Goal: Information Seeking & Learning: Learn about a topic

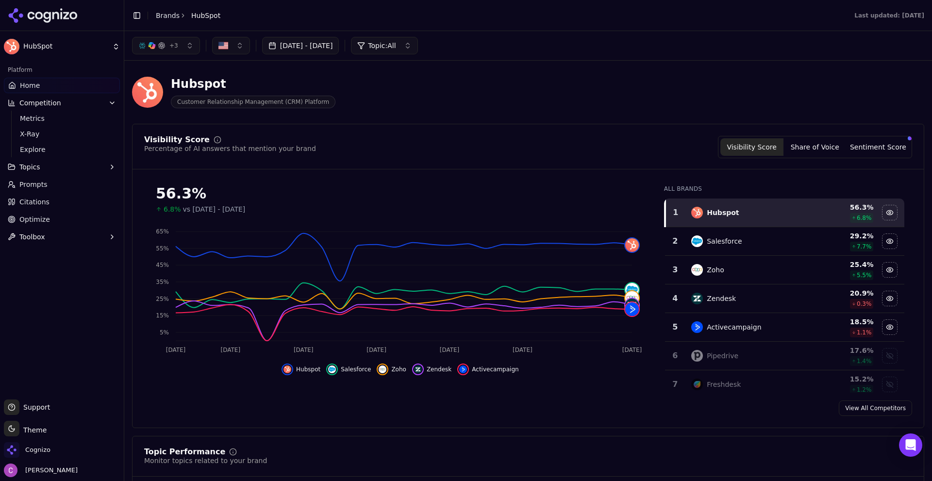
click at [462, 131] on div "Visibility Score Percentage of AI answers that mention your brand Visibility Sc…" at bounding box center [528, 276] width 792 height 304
click at [401, 126] on div "Visibility Score Percentage of AI answers that mention your brand Visibility Sc…" at bounding box center [528, 276] width 792 height 304
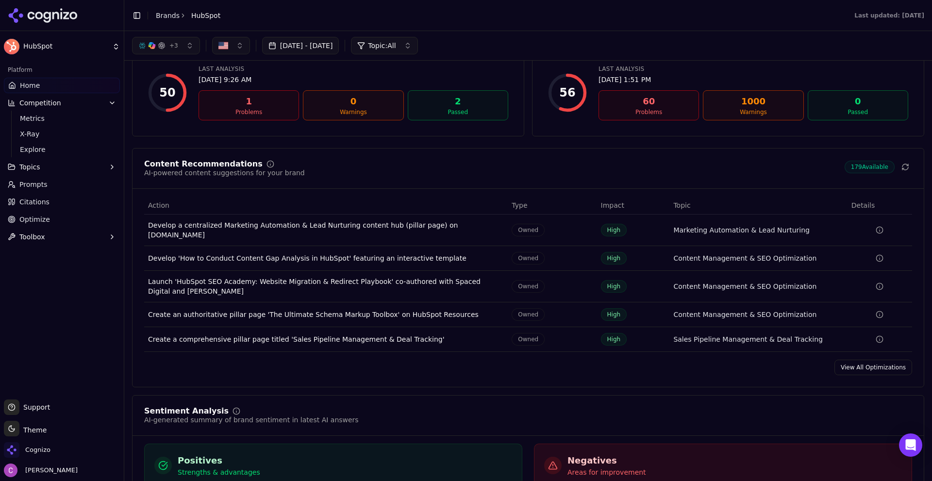
scroll to position [1262, 0]
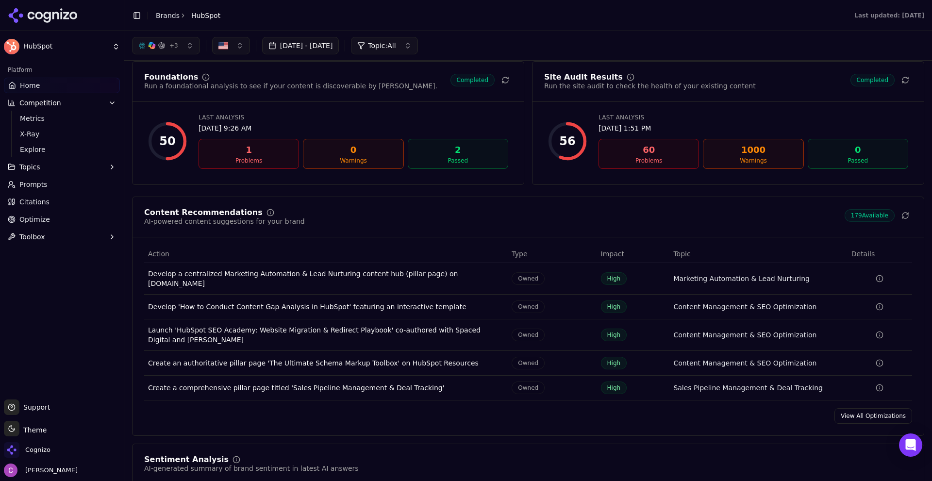
click at [99, 179] on link "Prompts" at bounding box center [62, 185] width 116 height 16
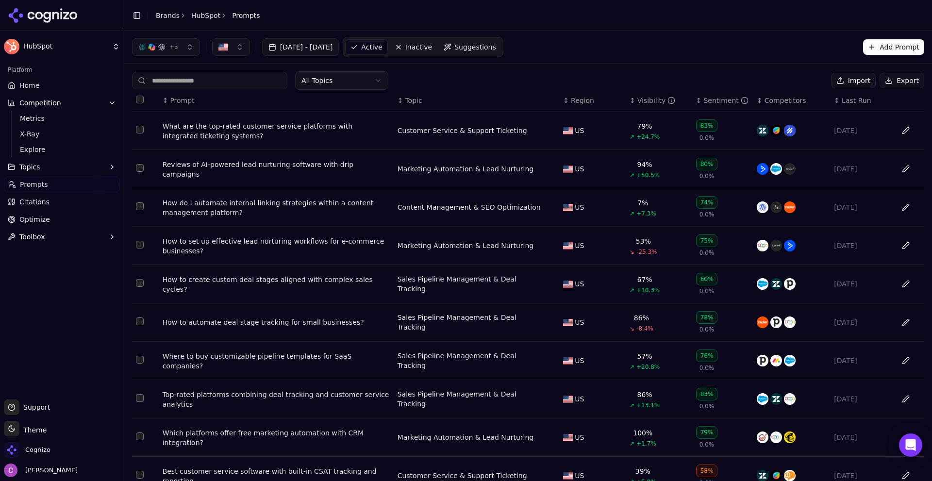
click at [476, 77] on div "All Topics Import Export" at bounding box center [528, 80] width 792 height 18
click at [39, 215] on span "Optimize" at bounding box center [34, 220] width 31 height 10
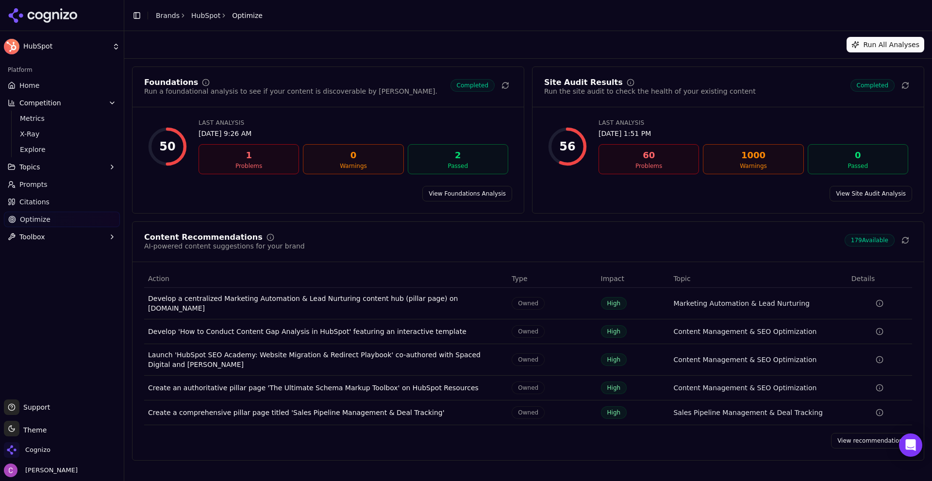
click at [849, 187] on link "View Site Audit Analysis" at bounding box center [871, 194] width 83 height 16
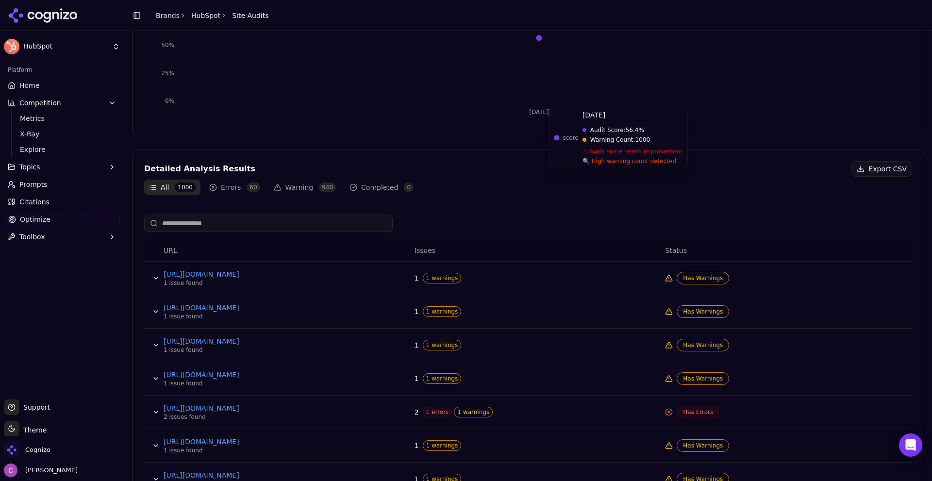
scroll to position [353, 0]
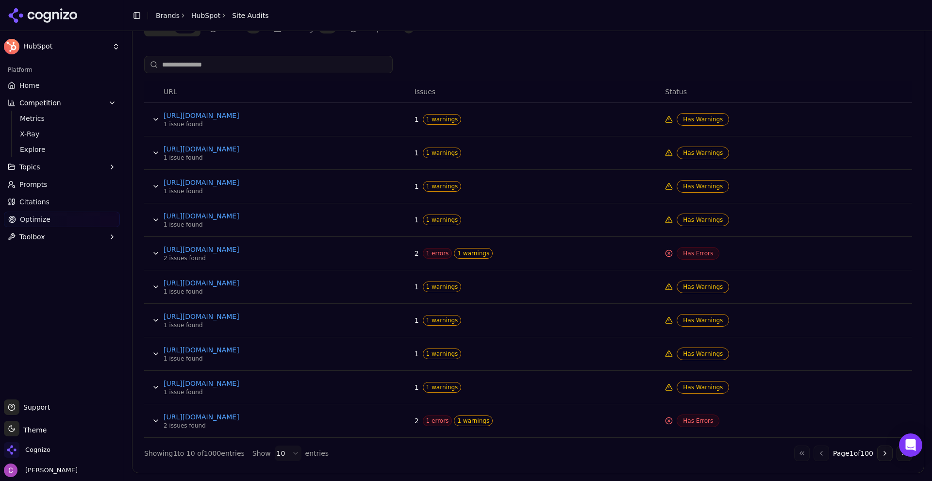
click at [151, 256] on button "Data table" at bounding box center [156, 254] width 16 height 16
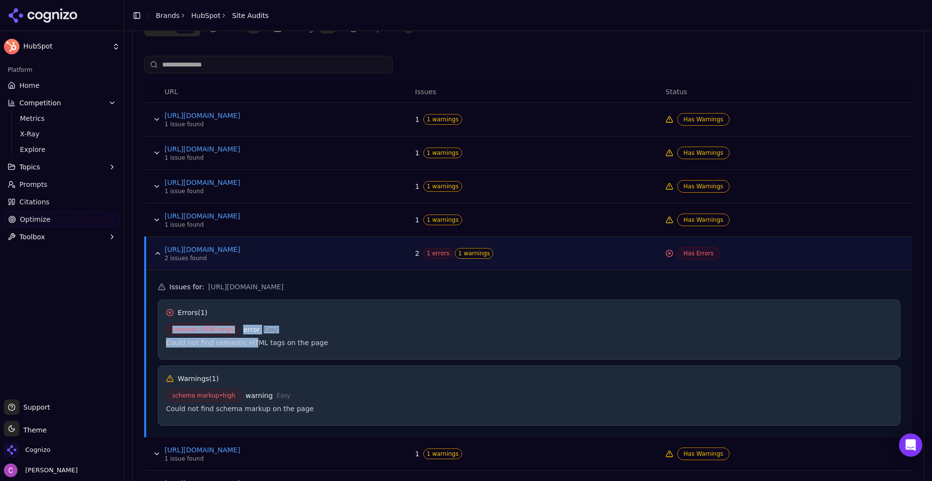
drag, startPoint x: 161, startPoint y: 329, endPoint x: 291, endPoint y: 345, distance: 131.1
click at [288, 345] on div "Errors ( 1 ) semantic HTML • high error Easy Could not find semantic HTML tags …" at bounding box center [529, 330] width 743 height 60
click at [326, 338] on div "Could not find semantic HTML tags on the page" at bounding box center [529, 343] width 726 height 10
drag, startPoint x: 163, startPoint y: 396, endPoint x: 416, endPoint y: 405, distance: 253.1
click at [359, 396] on div "Issues for : [URL][DOMAIN_NAME] Errors ( 1 ) semantic HTML • high error Easy Co…" at bounding box center [529, 353] width 766 height 167
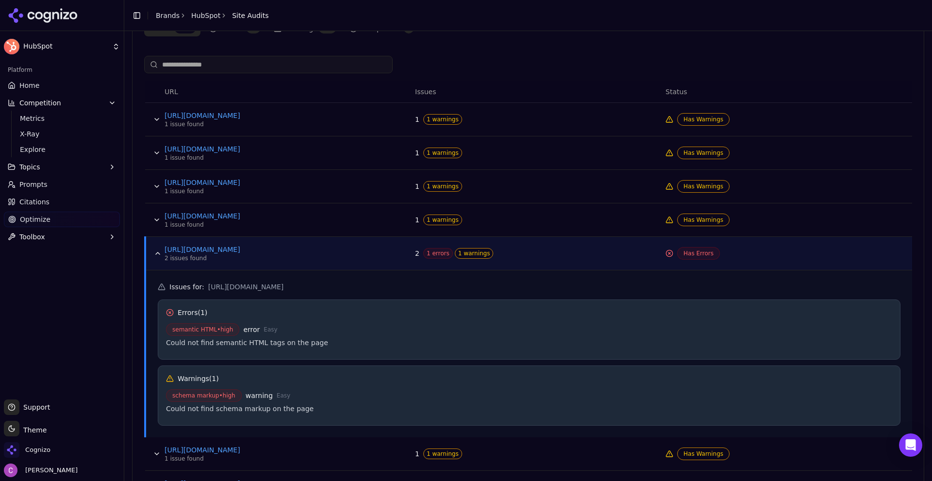
click at [438, 406] on div "Could not find schema markup on the page" at bounding box center [529, 409] width 726 height 10
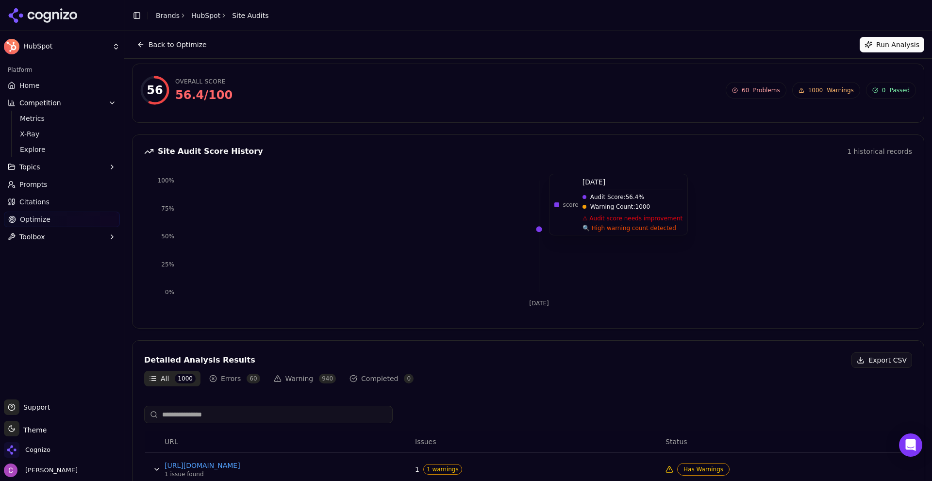
scroll to position [0, 0]
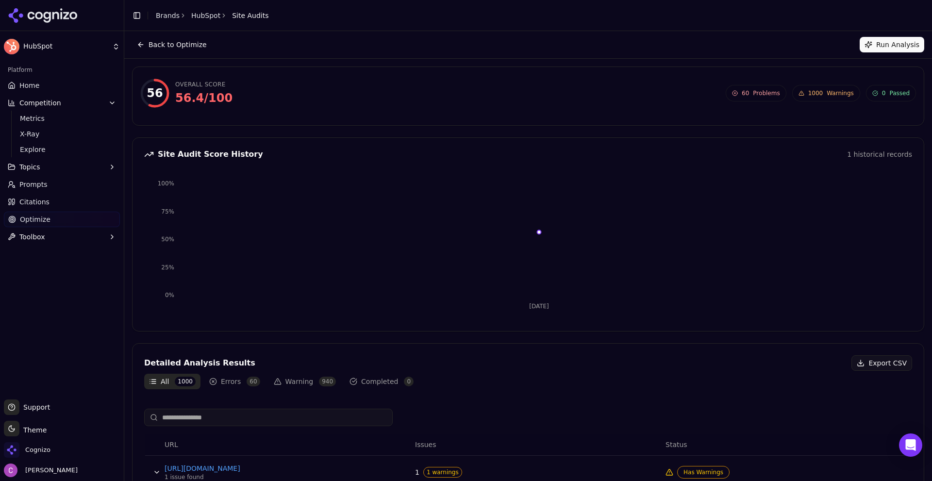
click at [58, 186] on link "Prompts" at bounding box center [62, 185] width 116 height 16
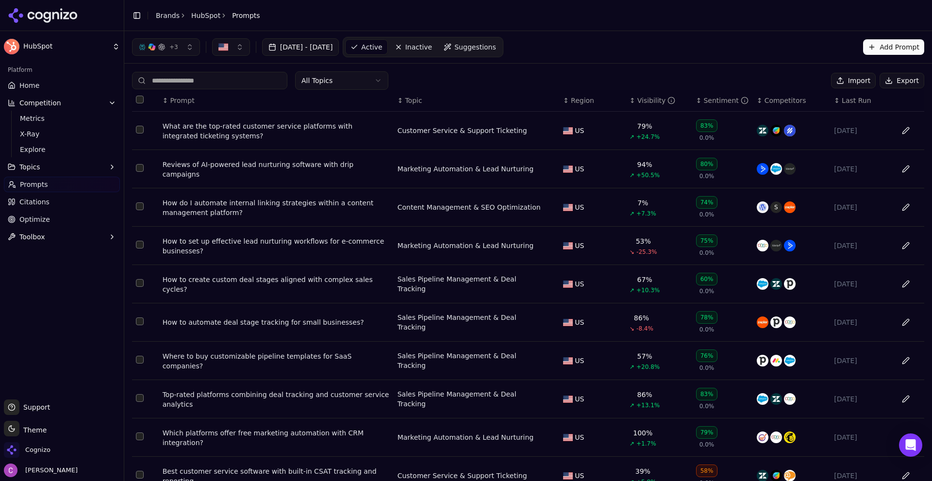
click at [477, 77] on div "All Topics Import Export" at bounding box center [528, 80] width 792 height 18
click at [273, 129] on div "What are the top-rated customer service platforms with integrated ticketing sys…" at bounding box center [276, 130] width 227 height 19
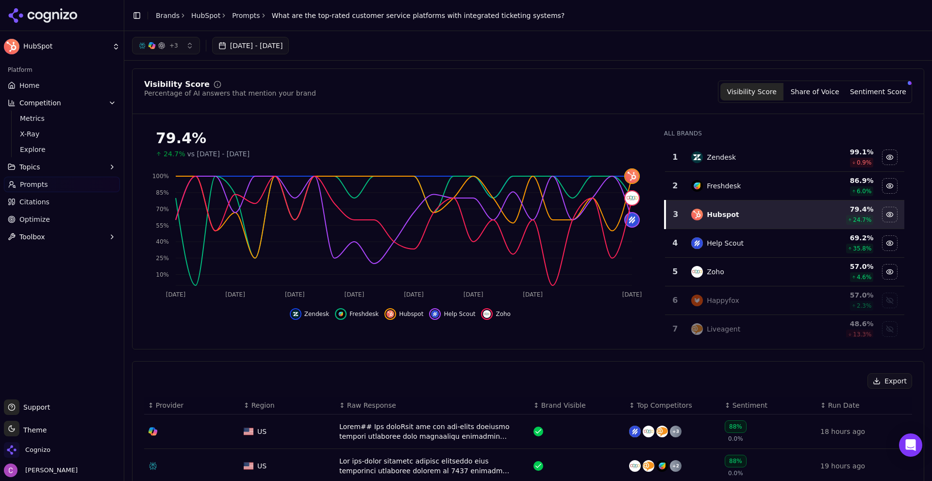
scroll to position [49, 0]
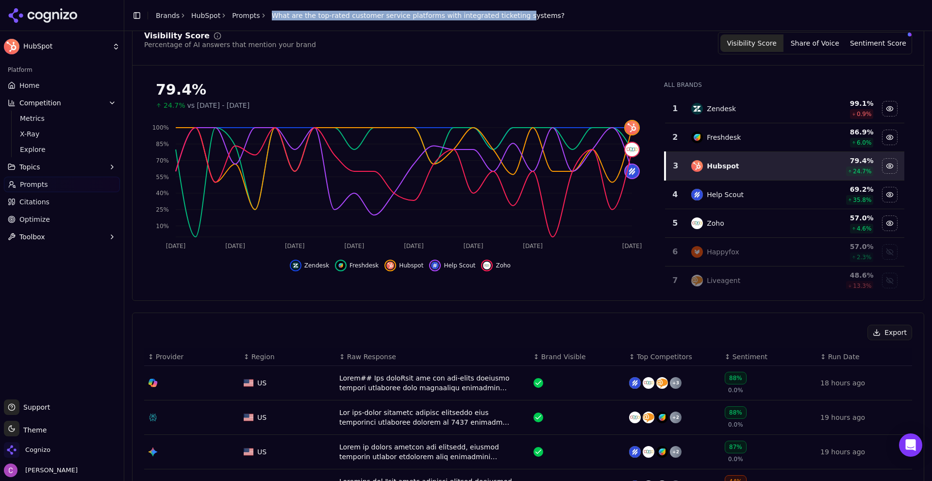
drag, startPoint x: 260, startPoint y: 12, endPoint x: 495, endPoint y: 31, distance: 235.7
click at [495, 31] on header "Toggle Sidebar Brands HubSpot Prompts What are the top-rated customer service p…" at bounding box center [528, 15] width 808 height 31
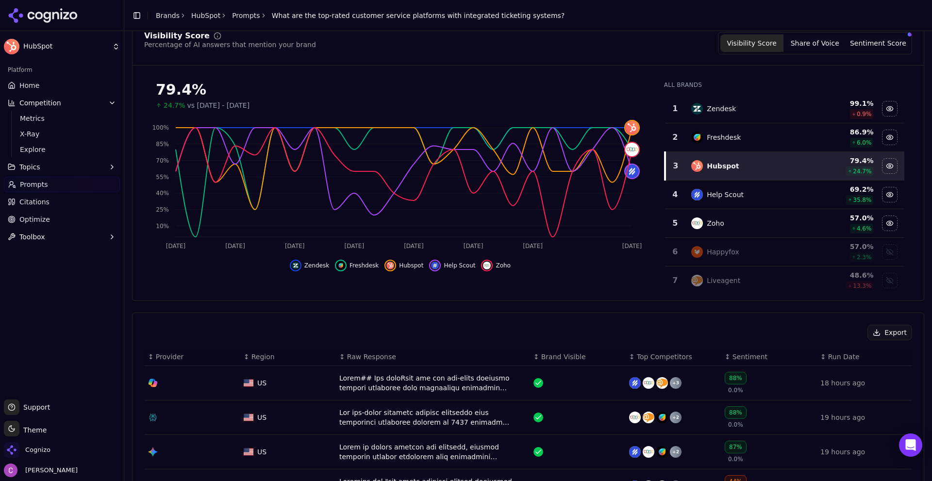
click at [411, 326] on div "Export" at bounding box center [528, 333] width 768 height 16
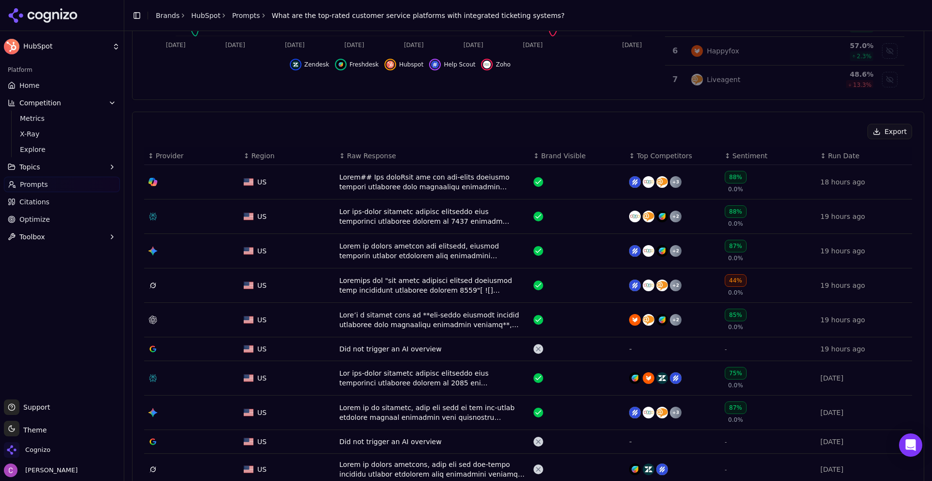
scroll to position [291, 0]
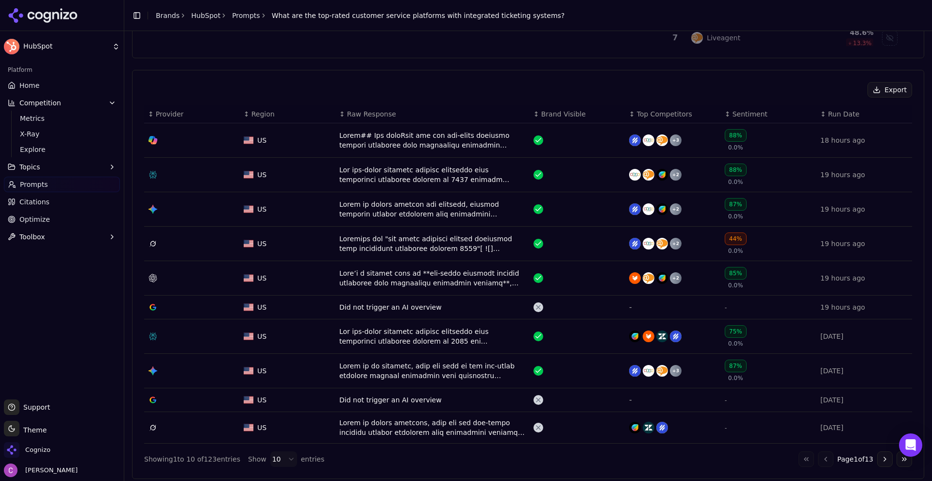
click at [349, 281] on div "Data table" at bounding box center [432, 278] width 186 height 19
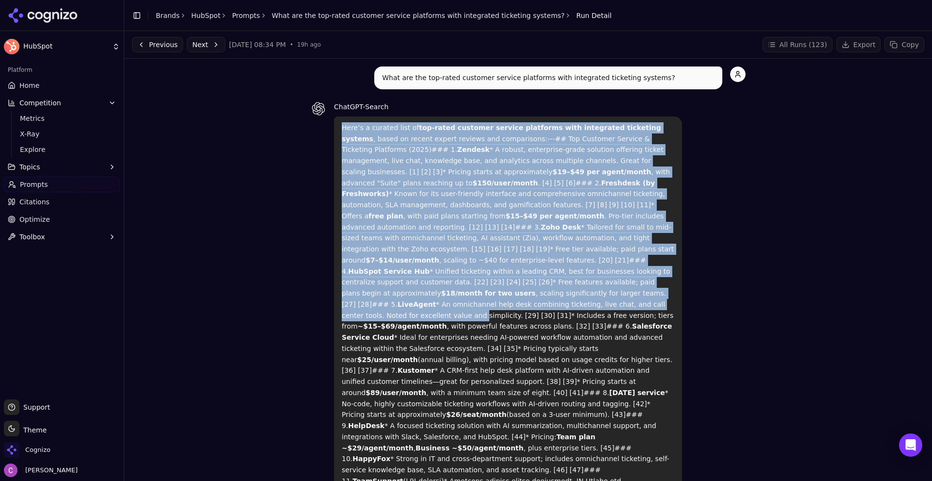
drag, startPoint x: 330, startPoint y: 123, endPoint x: 678, endPoint y: 284, distance: 383.5
click at [677, 284] on div "ChatGPT-Search Here’s a curated list of top-rated customer service platforms wi…" at bounding box center [528, 407] width 435 height 613
click at [695, 269] on div "ChatGPT-Search Here’s a curated list of top-rated customer service platforms wi…" at bounding box center [528, 407] width 435 height 613
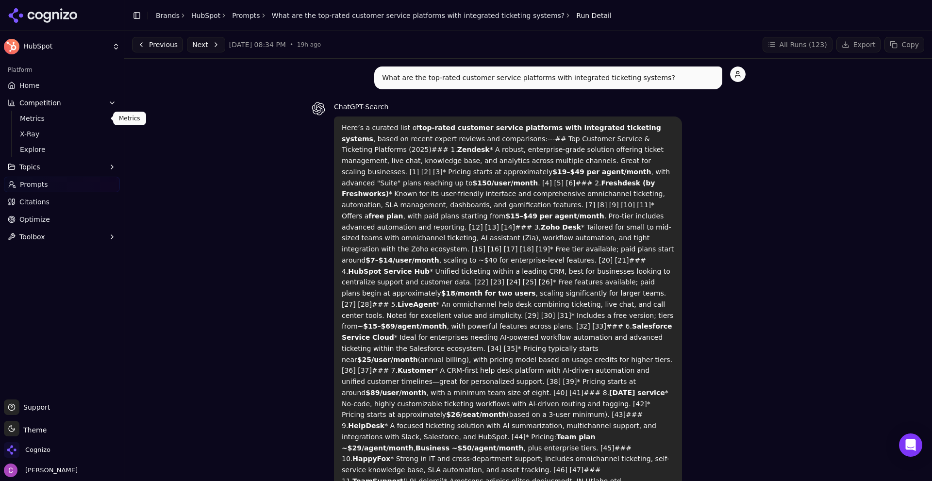
click at [57, 120] on span "Metrics" at bounding box center [62, 119] width 84 height 10
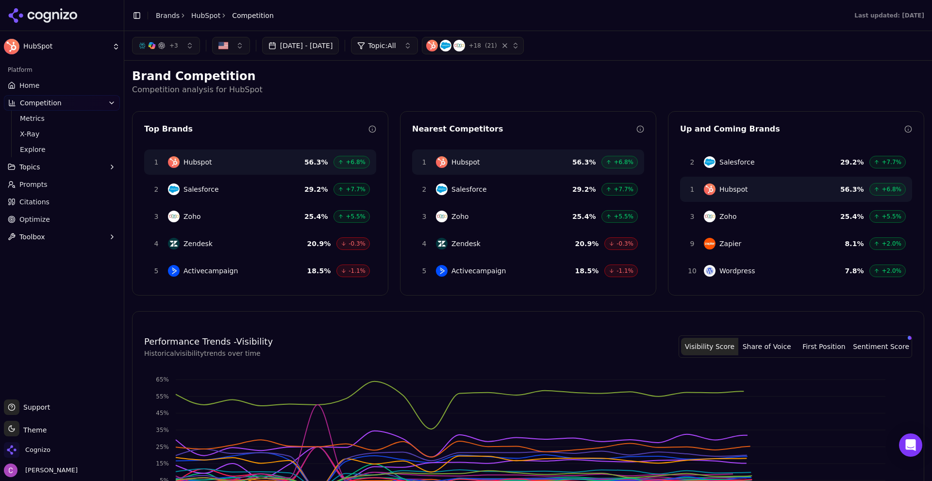
click at [364, 74] on h2 "Brand Competition" at bounding box center [528, 76] width 792 height 16
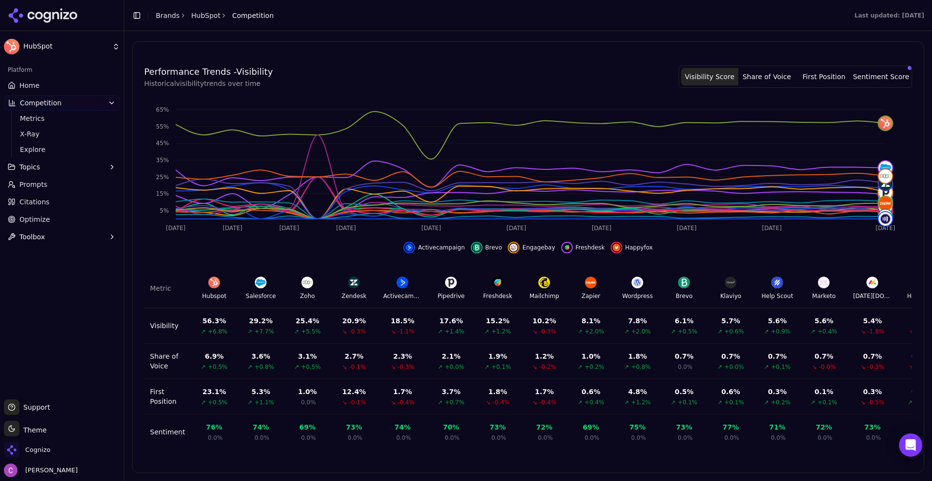
scroll to position [277, 0]
click at [38, 135] on span "X-Ray" at bounding box center [62, 134] width 84 height 10
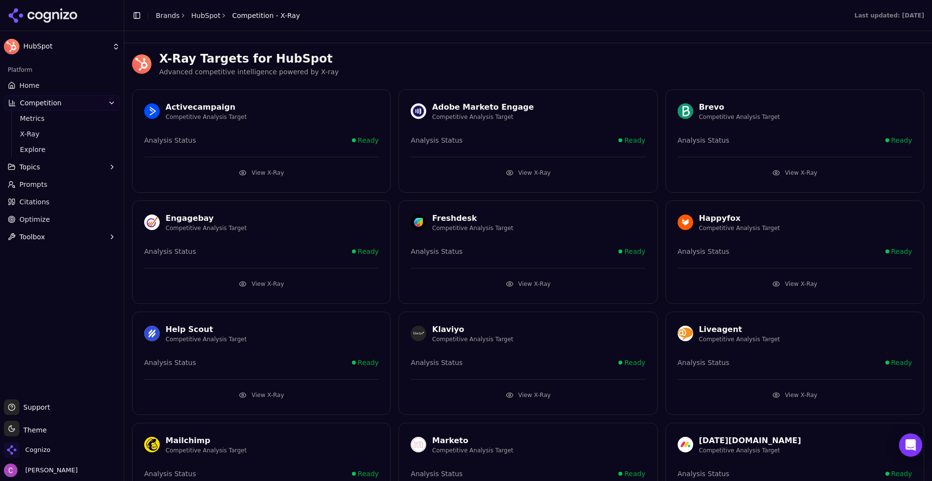
click at [298, 171] on button "View X-Ray" at bounding box center [261, 173] width 235 height 16
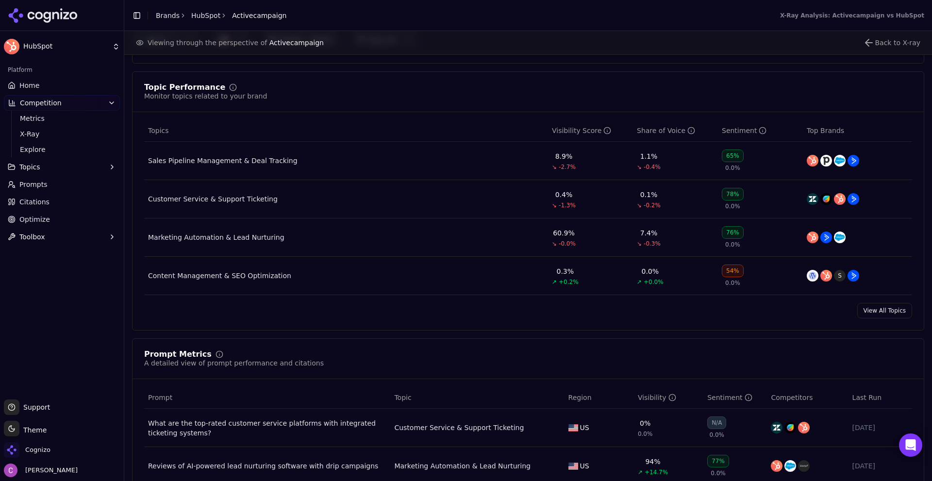
scroll to position [486, 0]
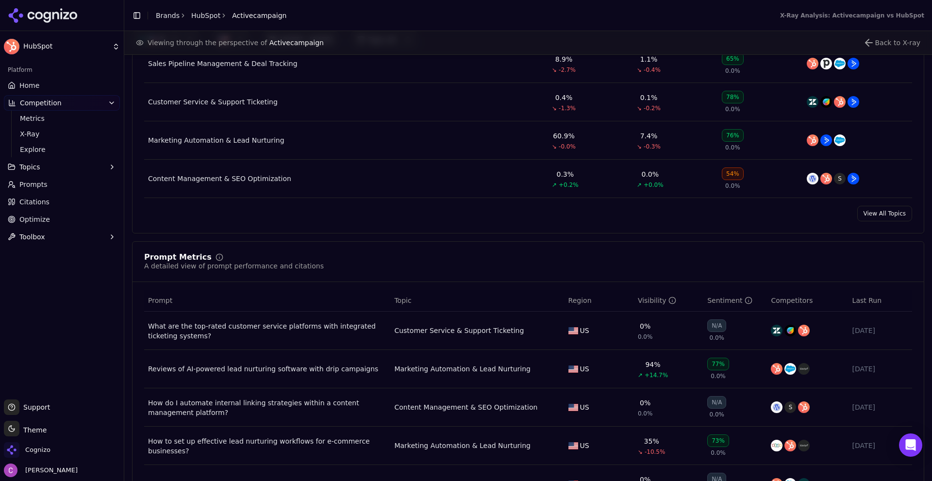
click at [62, 206] on link "Citations" at bounding box center [62, 202] width 116 height 16
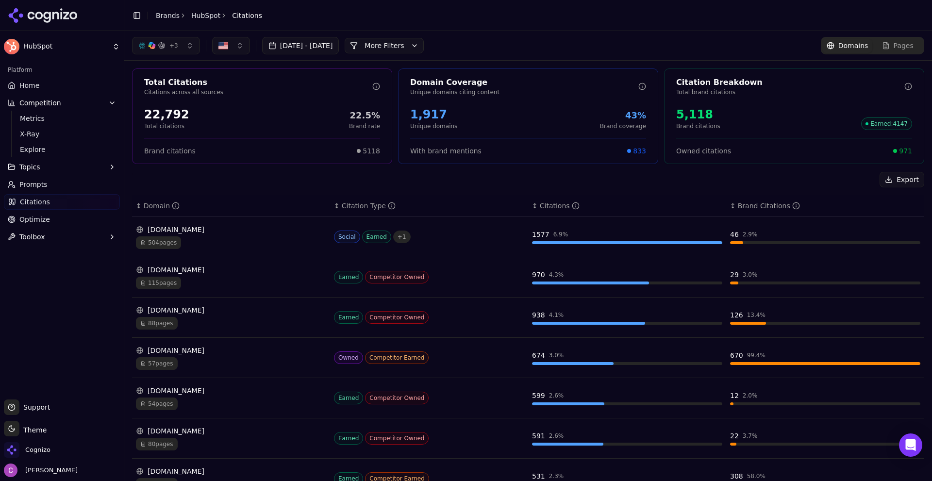
click at [243, 193] on div "Export ↕ Domain ↕ Citation Type ↕ Citations ↕ Brand Citations [DOMAIN_NAME] 504…" at bounding box center [528, 407] width 792 height 471
click at [164, 115] on div "22,792" at bounding box center [166, 115] width 45 height 16
click at [422, 117] on div "1,917" at bounding box center [433, 115] width 47 height 16
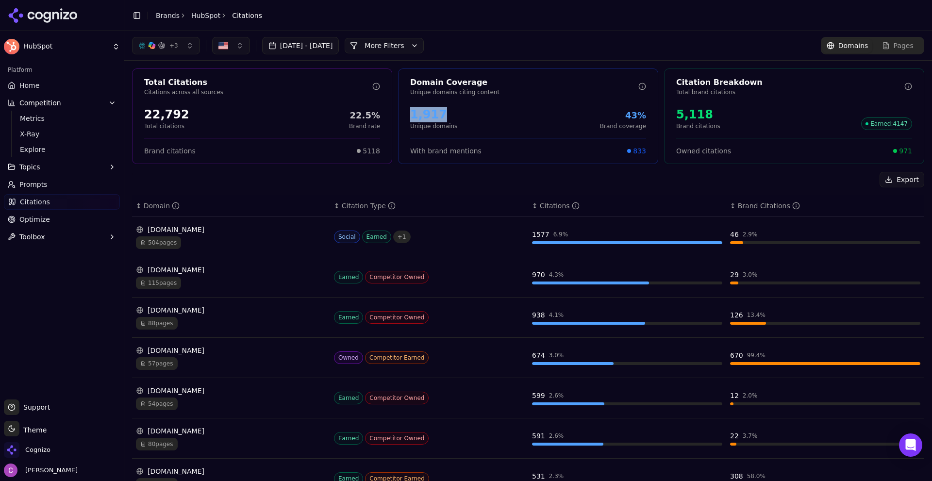
click at [422, 117] on div "1,917" at bounding box center [433, 115] width 47 height 16
click at [688, 115] on div "5,118" at bounding box center [698, 115] width 44 height 16
click at [729, 118] on div "5,118 Brand citations Earned : 4147" at bounding box center [794, 118] width 236 height 23
click at [902, 156] on div "Citation Breakdown Total brand citations 5,118 Brand citations Earned : 4147 Ow…" at bounding box center [794, 116] width 260 height 96
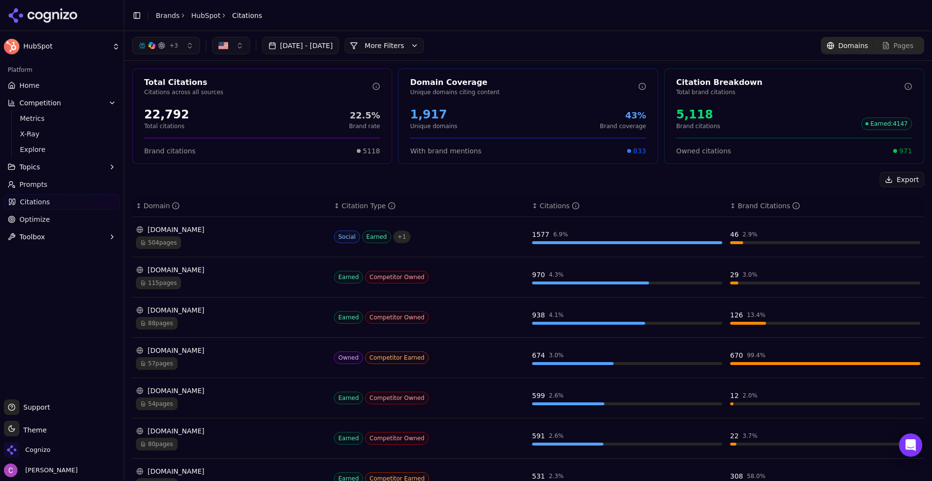
click at [899, 151] on span "971" at bounding box center [905, 151] width 13 height 10
drag, startPoint x: 899, startPoint y: 151, endPoint x: 883, endPoint y: 152, distance: 15.6
click at [899, 151] on span "971" at bounding box center [905, 151] width 13 height 10
click at [770, 146] on div "Owned citations 971" at bounding box center [794, 151] width 236 height 10
drag, startPoint x: 518, startPoint y: 231, endPoint x: 591, endPoint y: 240, distance: 74.0
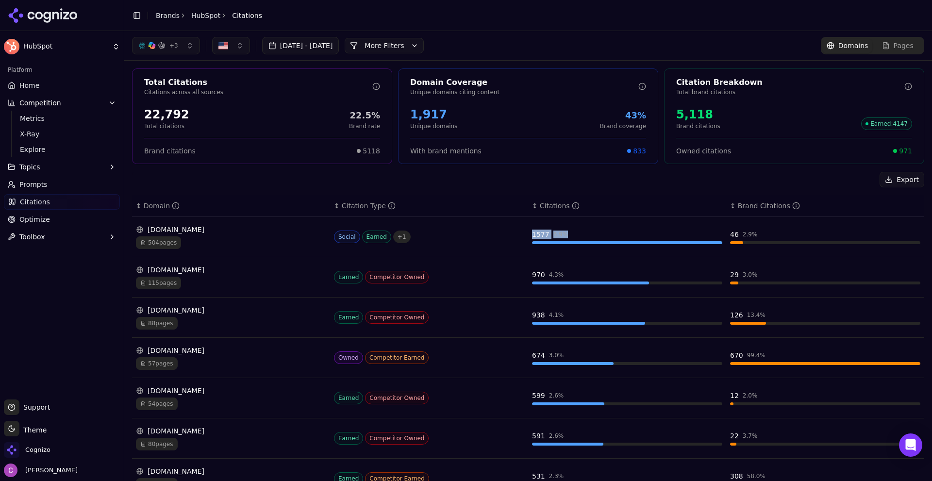
click at [589, 241] on tr "[DOMAIN_NAME] 504 pages Social Earned + 1 1577 6.9 % 46 2.9 %" at bounding box center [528, 237] width 792 height 40
drag, startPoint x: 724, startPoint y: 234, endPoint x: 807, endPoint y: 233, distance: 83.0
click at [756, 233] on div "46 2.9 %" at bounding box center [825, 235] width 190 height 10
click at [641, 181] on div "Export" at bounding box center [528, 180] width 792 height 16
click at [457, 184] on div "Export" at bounding box center [528, 180] width 792 height 16
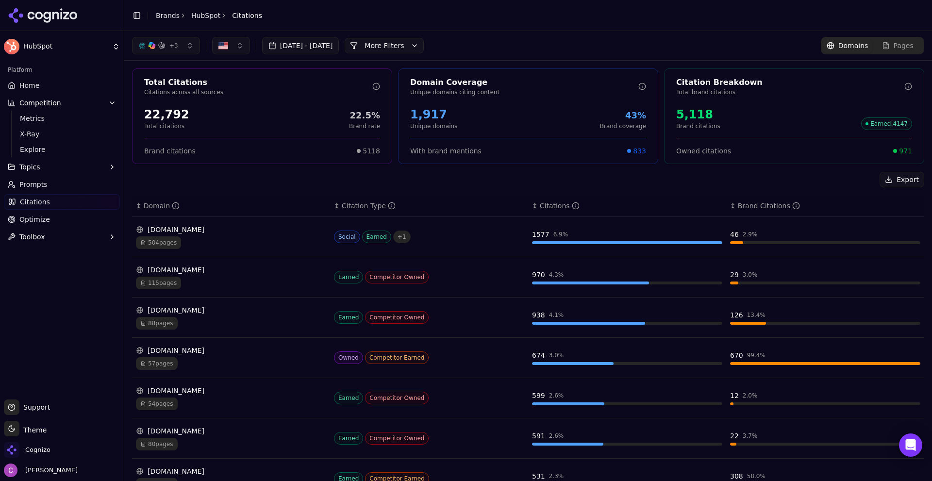
click at [431, 176] on div "Export" at bounding box center [528, 180] width 792 height 16
click at [68, 215] on link "Optimize" at bounding box center [62, 220] width 116 height 16
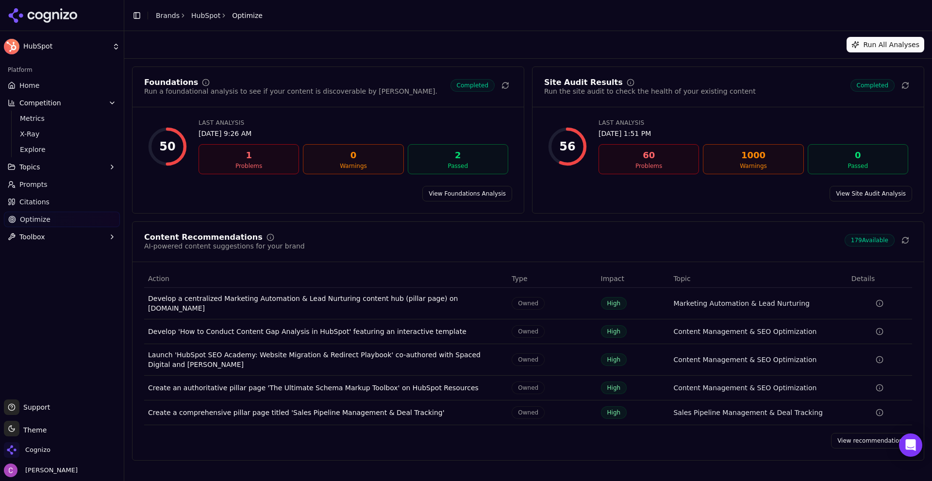
click at [859, 437] on link "View recommendations" at bounding box center [871, 441] width 81 height 16
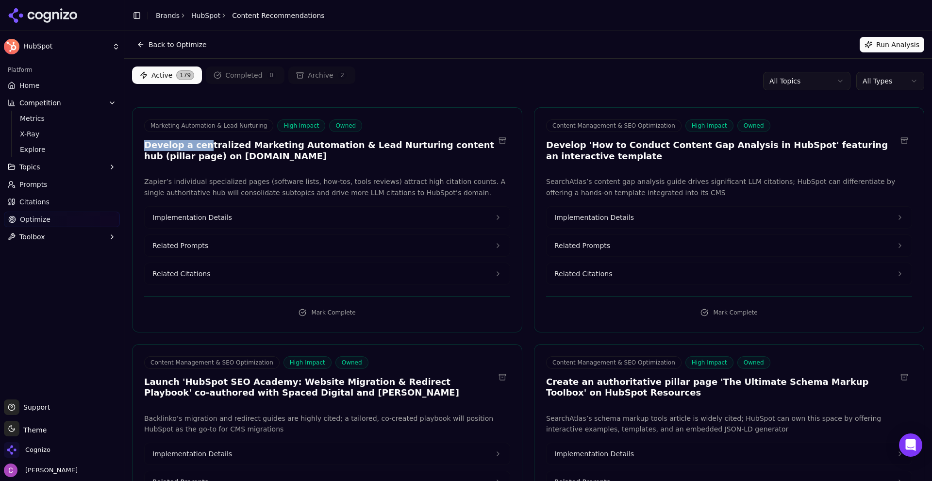
drag, startPoint x: 141, startPoint y: 141, endPoint x: 331, endPoint y: 135, distance: 189.5
click at [292, 135] on div "Marketing Automation & Lead Nurturing High Impact Owned Develop a centralized M…" at bounding box center [327, 141] width 389 height 45
click at [292, 142] on h3 "Develop a centralized Marketing Automation & Lead Nurturing content hub (pillar…" at bounding box center [319, 151] width 351 height 22
click at [241, 242] on button "Related Prompts" at bounding box center [327, 245] width 365 height 21
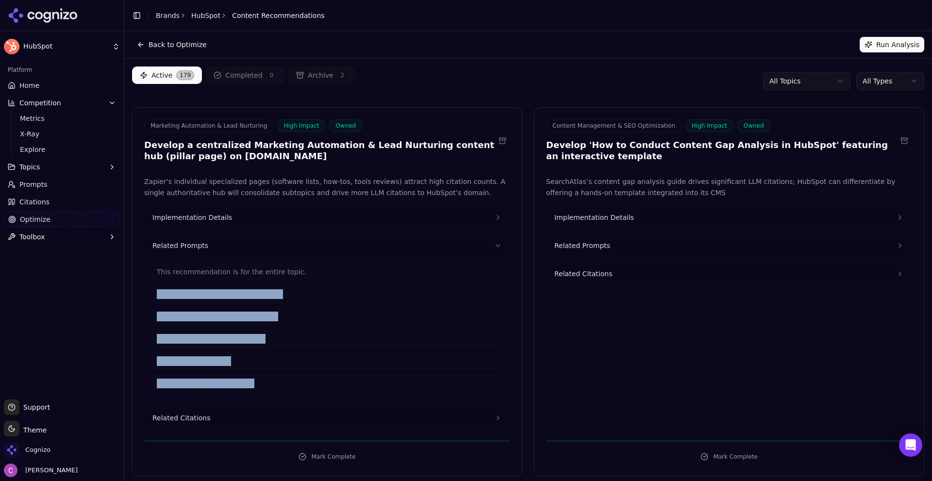
drag, startPoint x: 240, startPoint y: 385, endPoint x: 136, endPoint y: 297, distance: 136.5
click at [136, 297] on div "Zapier’s individual specialized pages (software lists, how-tos, tools reviews) …" at bounding box center [327, 302] width 389 height 253
click at [191, 423] on button "Related Citations" at bounding box center [327, 417] width 365 height 21
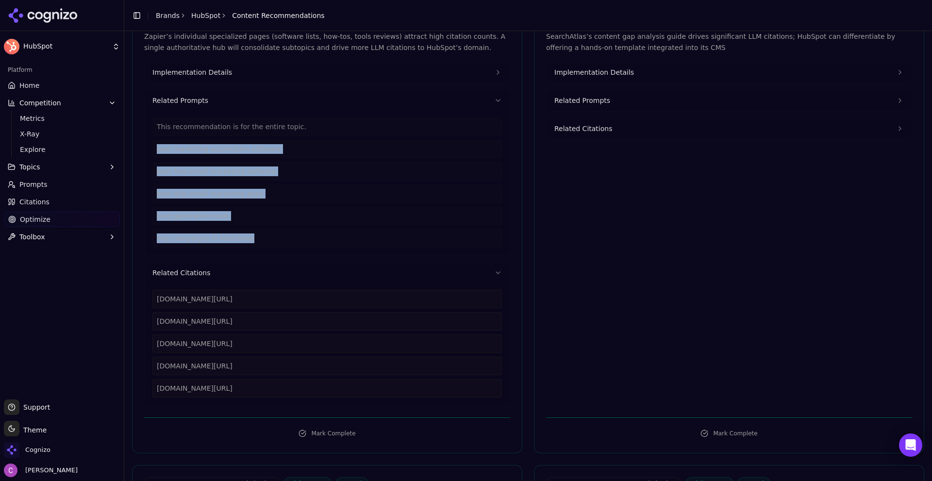
scroll to position [146, 0]
drag, startPoint x: 291, startPoint y: 388, endPoint x: 143, endPoint y: 298, distance: 173.5
click at [143, 298] on div "Zapier’s individual specialized pages (software lists, how-tos, tools reviews) …" at bounding box center [327, 218] width 389 height 375
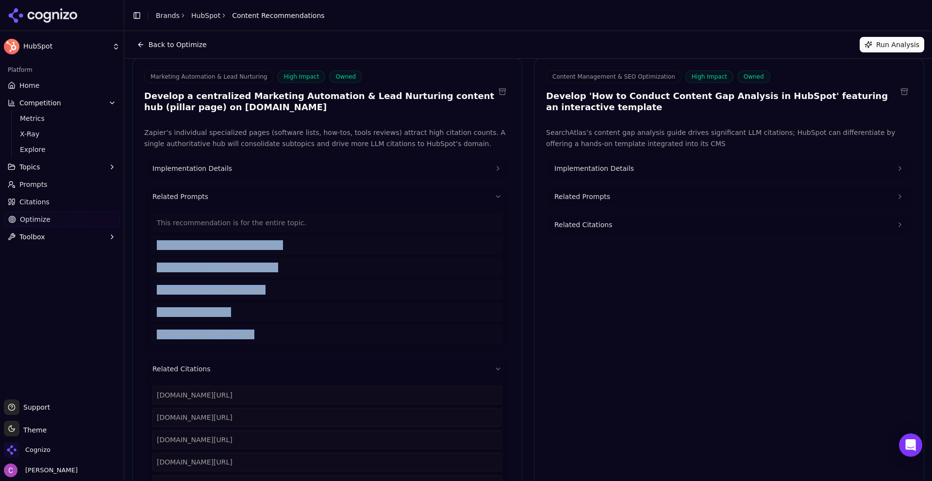
scroll to position [49, 0]
click at [250, 169] on button "Implementation Details" at bounding box center [327, 168] width 365 height 21
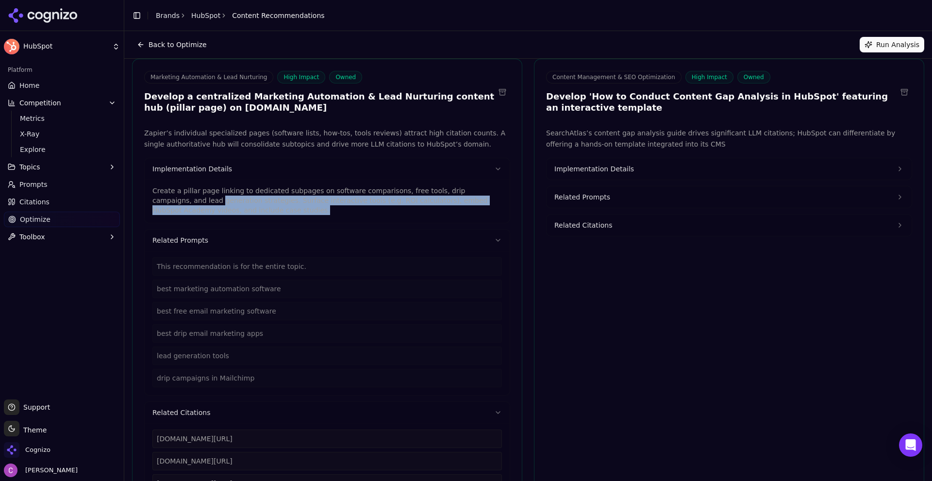
drag, startPoint x: 209, startPoint y: 212, endPoint x: 137, endPoint y: 189, distance: 76.0
click at [147, 197] on div "Create a pillar page linking to dedicated subpages on software comparisons, fre…" at bounding box center [327, 201] width 365 height 43
click at [204, 210] on p "Create a pillar page linking to dedicated subpages on software comparisons, fre…" at bounding box center [327, 200] width 350 height 29
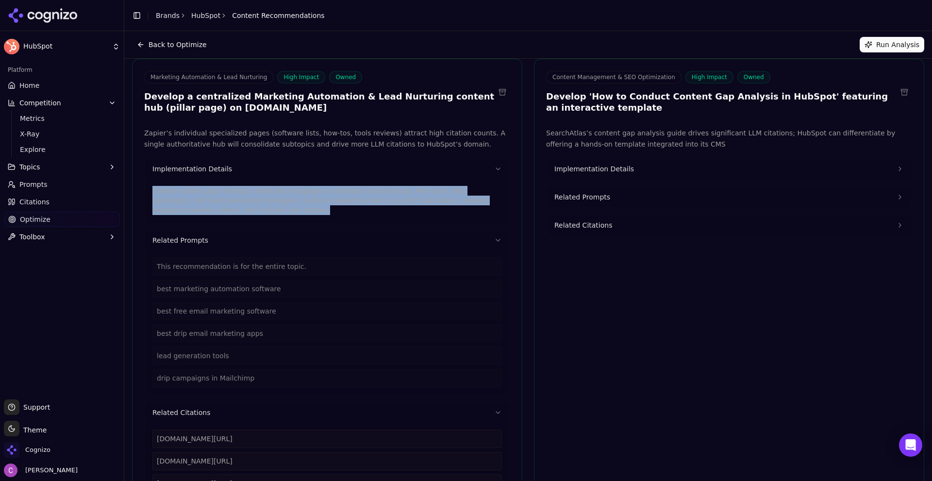
drag, startPoint x: 212, startPoint y: 210, endPoint x: 144, endPoint y: 191, distance: 70.1
click at [144, 191] on div "Implementation Details Create a pillar page linking to dedicated subpages on so…" at bounding box center [327, 191] width 366 height 66
click at [621, 170] on span "Implementation Details" at bounding box center [595, 169] width 80 height 10
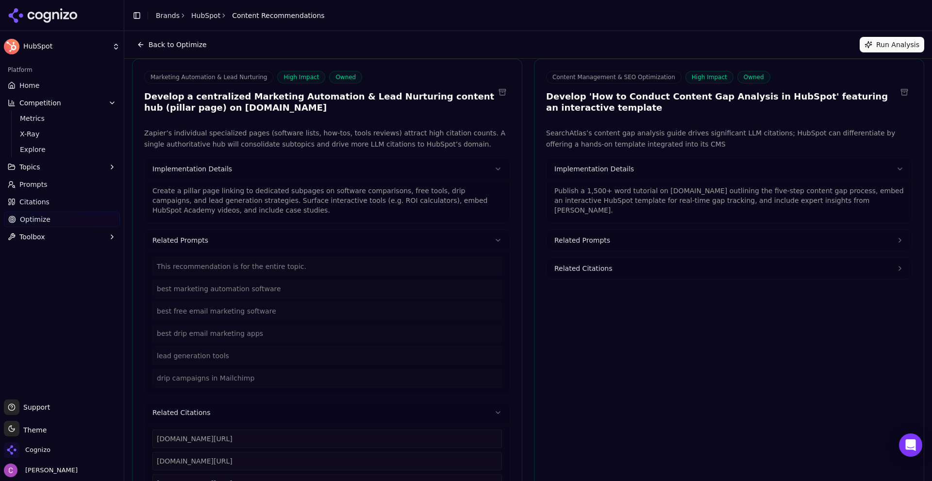
click at [627, 192] on p "Publish a 1,500+ word tutorial on [DOMAIN_NAME] outlining the five-step content…" at bounding box center [730, 200] width 350 height 29
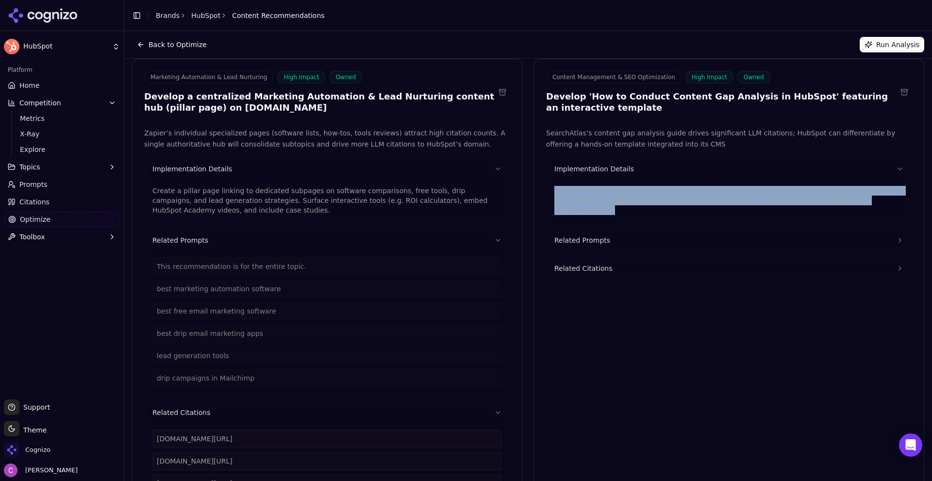
click at [627, 192] on p "Publish a 1,500+ word tutorial on [DOMAIN_NAME] outlining the five-step content…" at bounding box center [730, 200] width 350 height 29
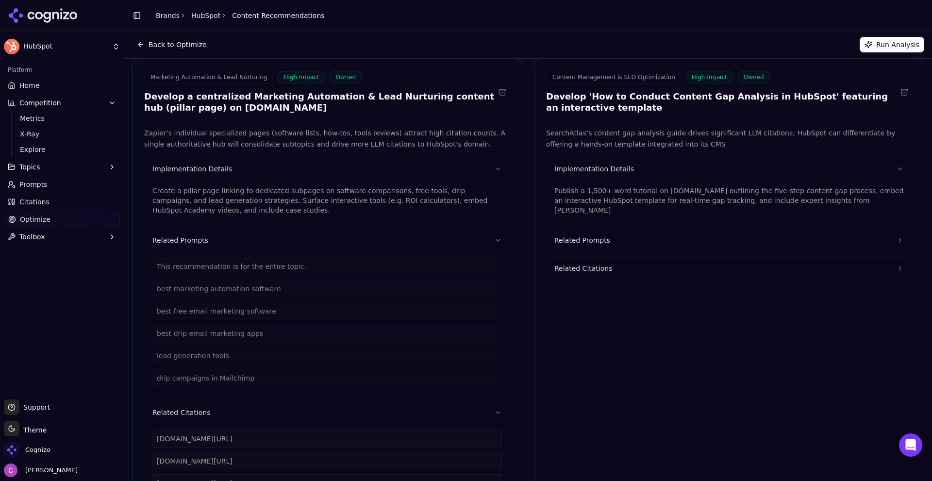
click at [480, 43] on div "Back to Optimize Run Analysis" at bounding box center [528, 45] width 792 height 16
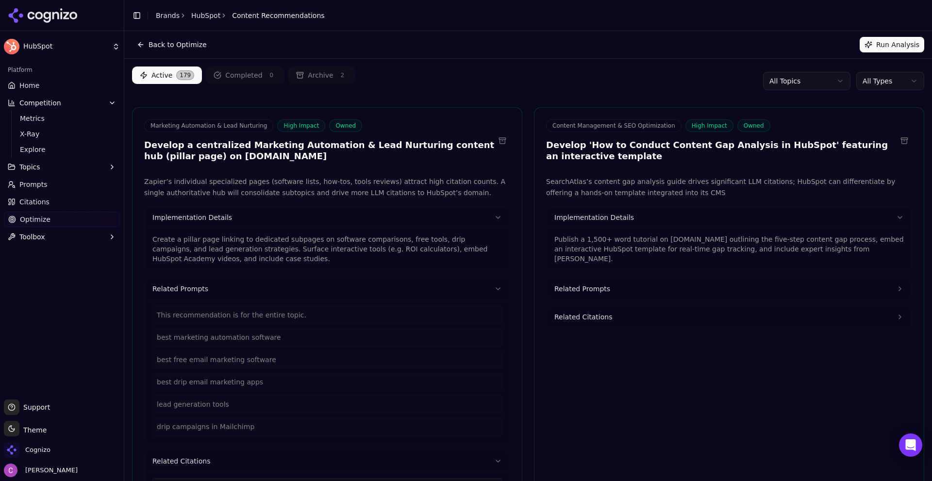
click at [867, 80] on html "HubSpot Platform Home Competition Metrics X-Ray Explore Topics Prompts Citation…" at bounding box center [466, 240] width 932 height 481
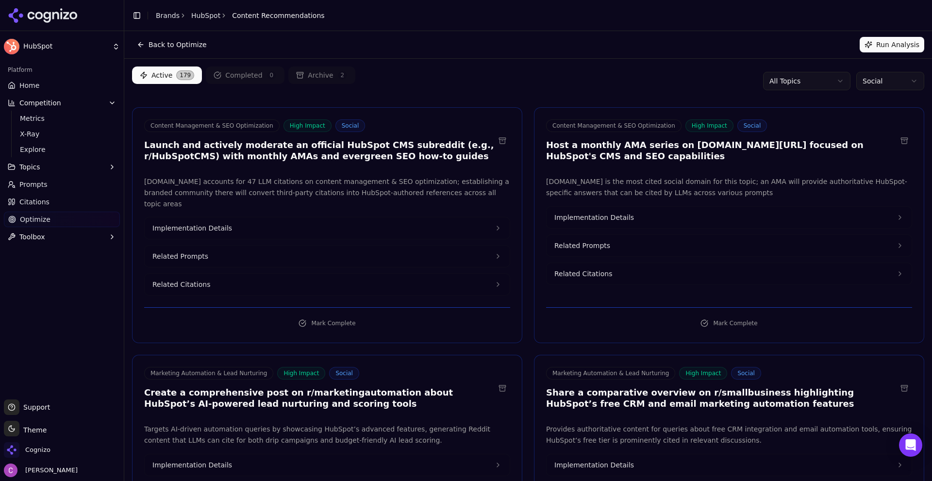
click at [571, 75] on div "Active 179 Completed 0 Archive 2 All Topics Social" at bounding box center [528, 81] width 792 height 29
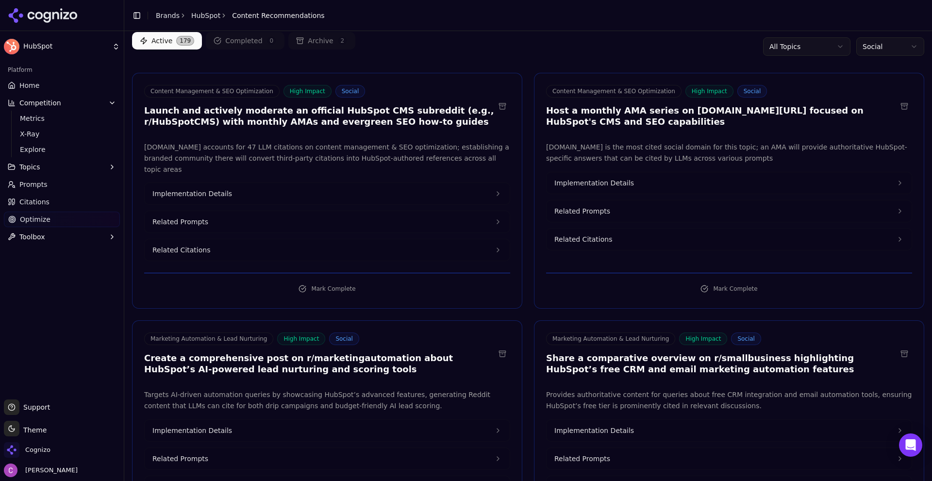
scroll to position [97, 0]
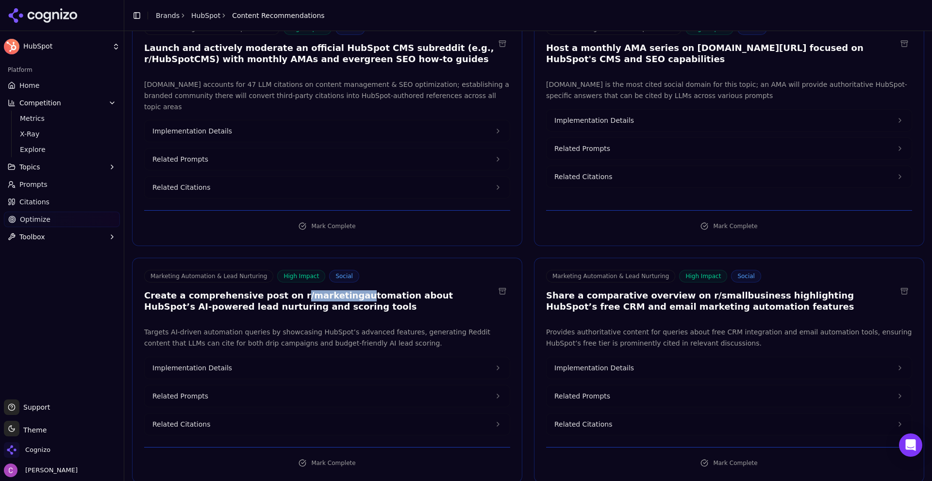
drag, startPoint x: 278, startPoint y: 282, endPoint x: 350, endPoint y: 283, distance: 71.9
click at [348, 290] on h3 "Create a comprehensive post on r/marketingautomation about HubSpot’s AI-powered…" at bounding box center [319, 301] width 351 height 22
drag, startPoint x: 704, startPoint y: 290, endPoint x: 751, endPoint y: 289, distance: 47.1
click at [747, 290] on h3 "Share a comparative overview on r/smallbusiness highlighting HubSpot’s free CRM…" at bounding box center [721, 301] width 351 height 22
drag, startPoint x: 587, startPoint y: 383, endPoint x: 492, endPoint y: 387, distance: 94.8
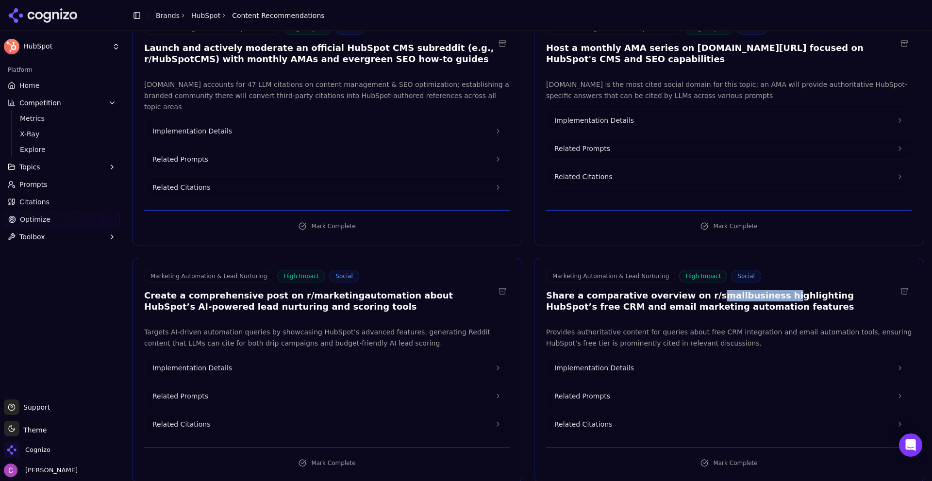
click at [587, 391] on span "Related Prompts" at bounding box center [583, 396] width 56 height 10
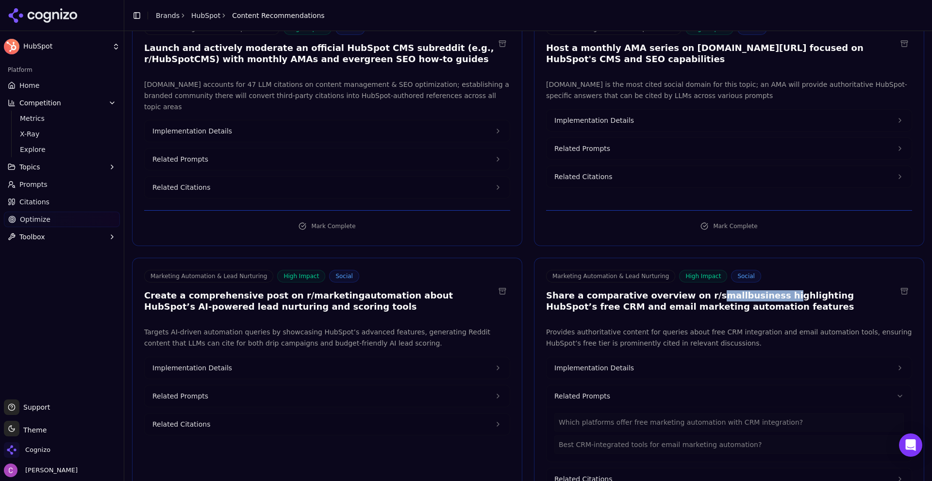
drag, startPoint x: 417, startPoint y: 385, endPoint x: 442, endPoint y: 386, distance: 25.3
click at [418, 386] on button "Related Prompts" at bounding box center [327, 396] width 365 height 21
click at [601, 357] on button "Implementation Details" at bounding box center [729, 367] width 365 height 21
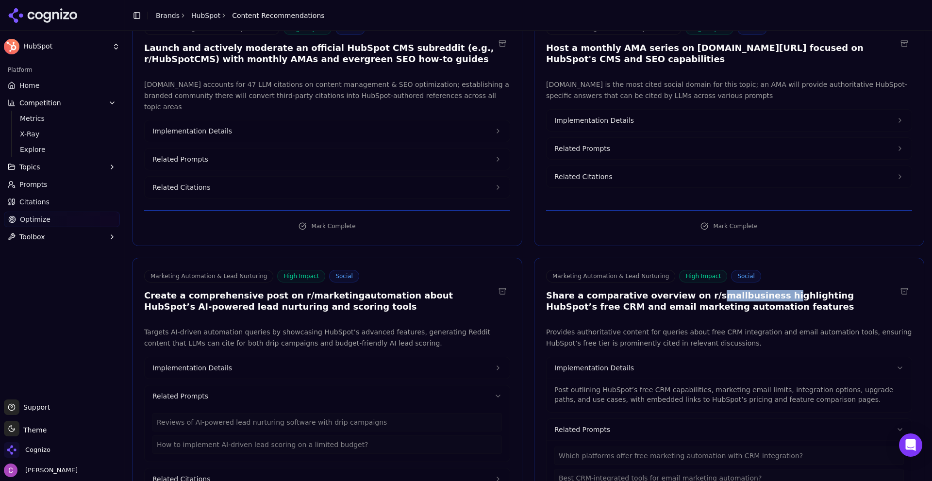
click at [364, 357] on button "Implementation Details" at bounding box center [327, 367] width 365 height 21
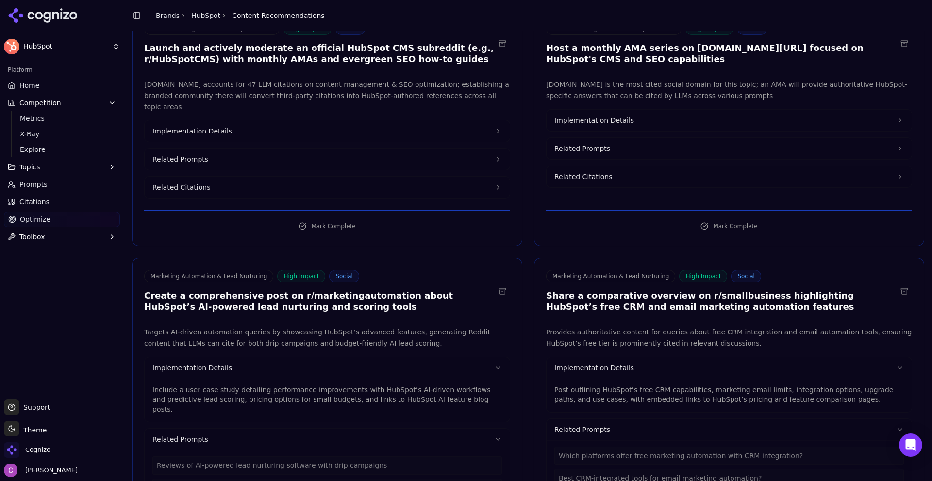
click at [256, 385] on p "Include a user case study detailing performance improvements with HubSpot’s AI-…" at bounding box center [327, 399] width 350 height 29
click at [257, 385] on p "Include a user case study detailing performance improvements with HubSpot’s AI-…" at bounding box center [327, 399] width 350 height 29
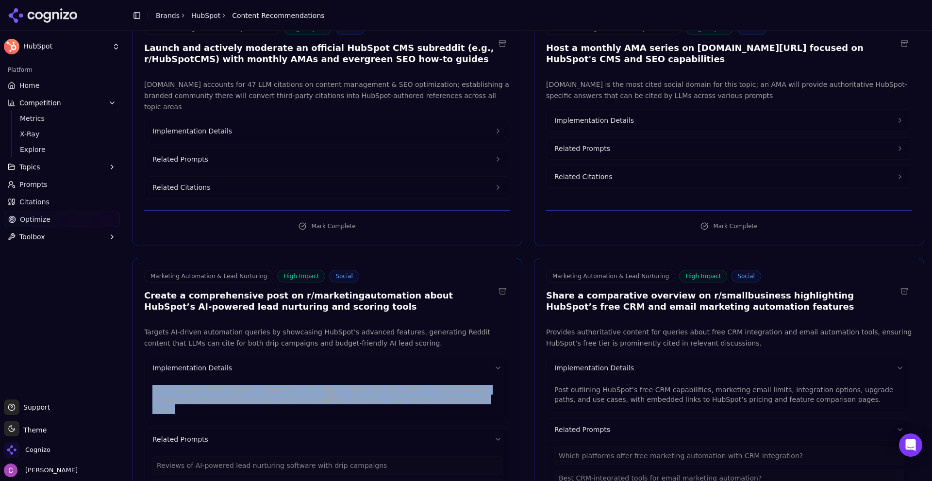
click at [257, 385] on p "Include a user case study detailing performance improvements with HubSpot’s AI-…" at bounding box center [327, 399] width 350 height 29
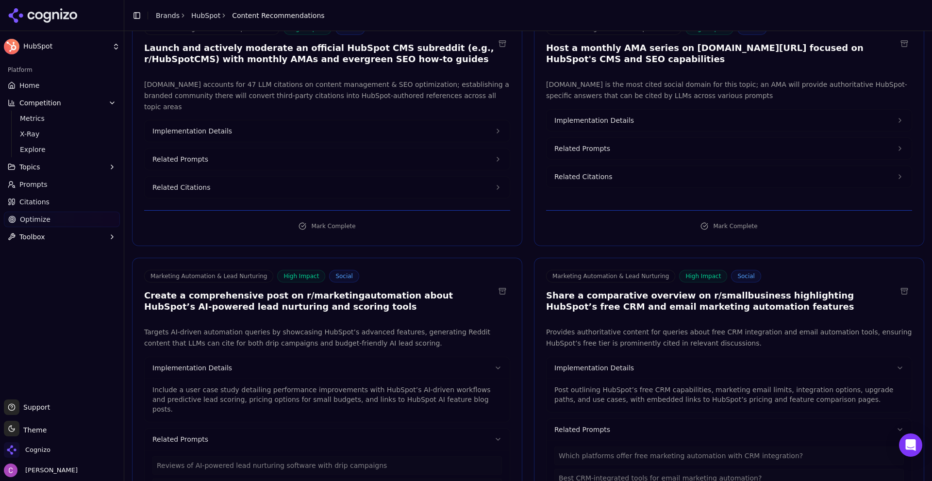
click at [572, 385] on p "Post outlining HubSpot’s free CRM capabilities, marketing email limits, integra…" at bounding box center [730, 394] width 350 height 19
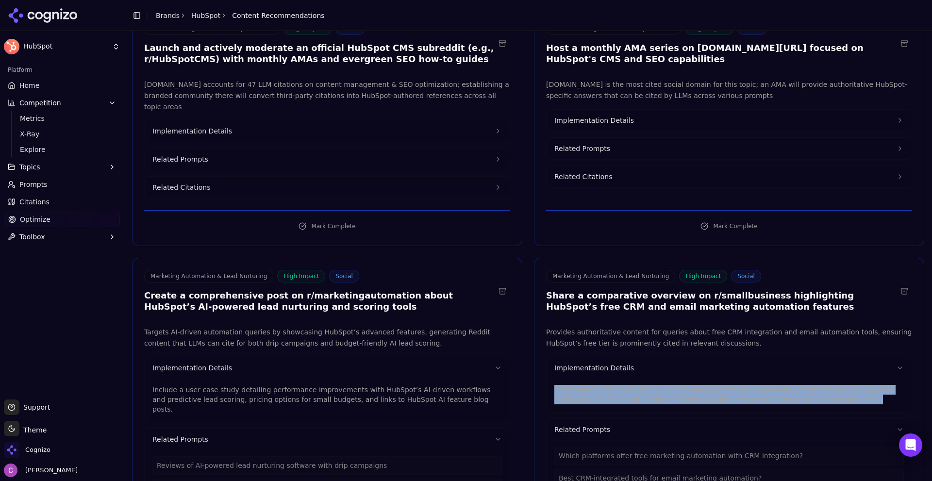
click at [572, 385] on p "Post outlining HubSpot’s free CRM capabilities, marketing email limits, integra…" at bounding box center [730, 394] width 350 height 19
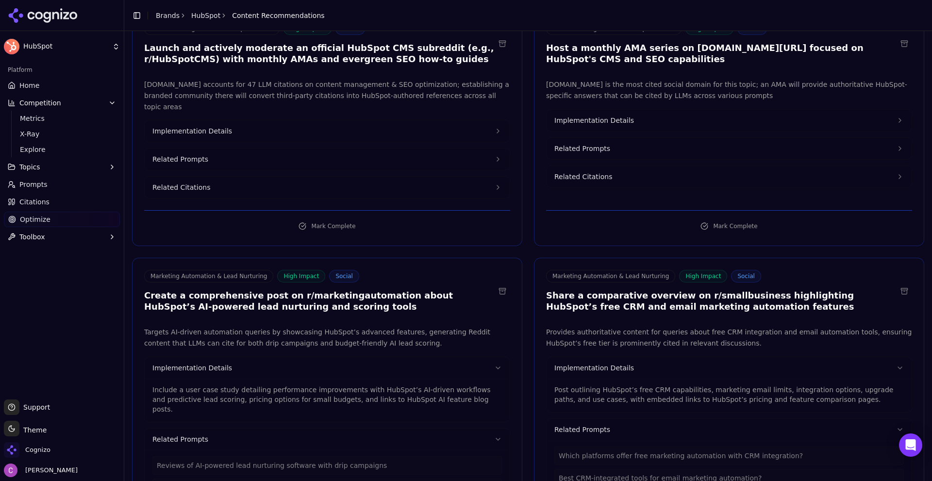
click at [355, 327] on p "Targets AI-driven automation queries by showcasing HubSpot’s advanced features,…" at bounding box center [327, 338] width 366 height 22
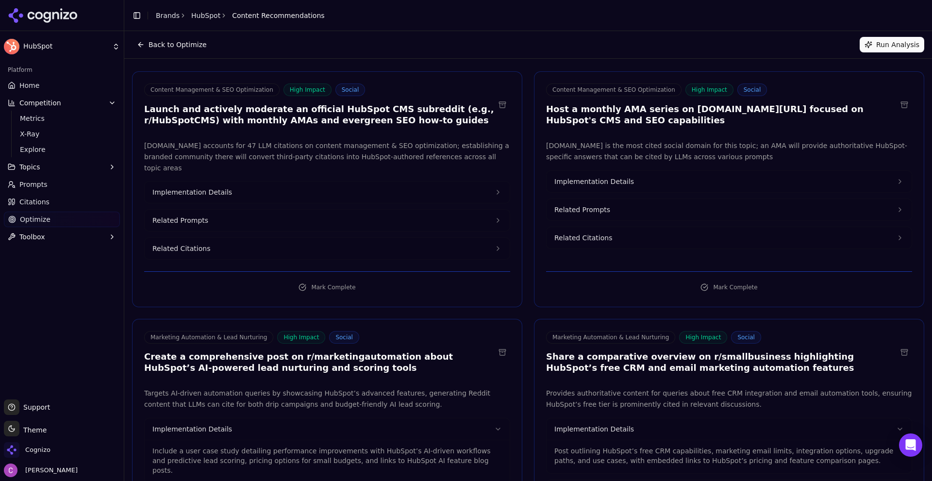
scroll to position [0, 0]
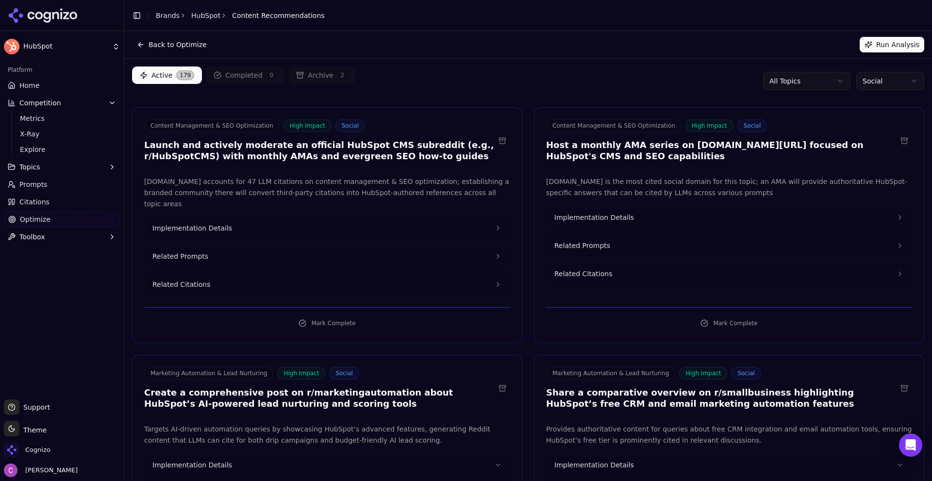
click at [56, 217] on link "Optimize" at bounding box center [62, 220] width 116 height 16
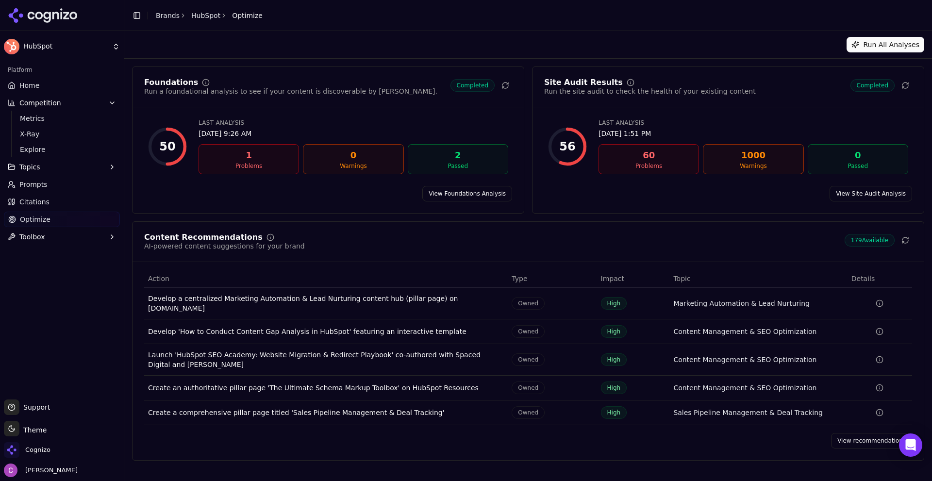
click at [483, 199] on link "View Foundations Analysis" at bounding box center [467, 194] width 90 height 16
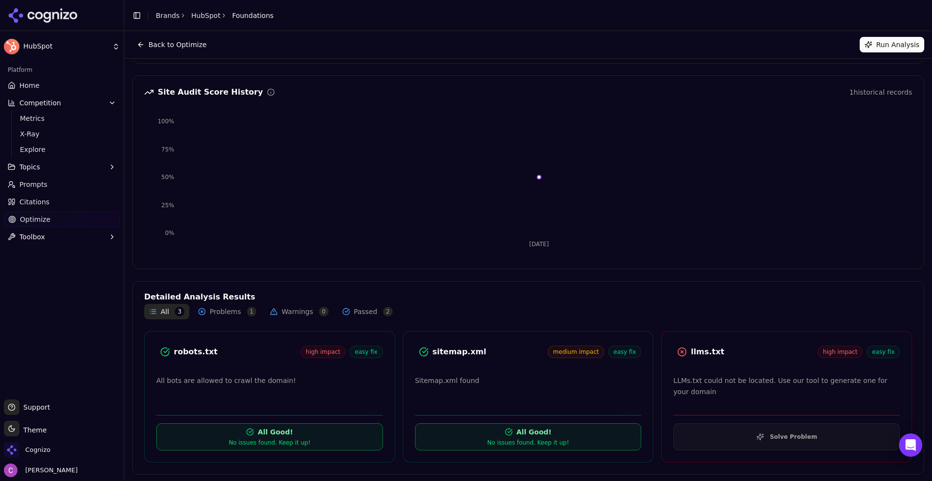
scroll to position [64, 0]
click at [194, 351] on div "robots.txt" at bounding box center [237, 351] width 127 height 12
click at [219, 354] on div "robots.txt" at bounding box center [237, 351] width 127 height 12
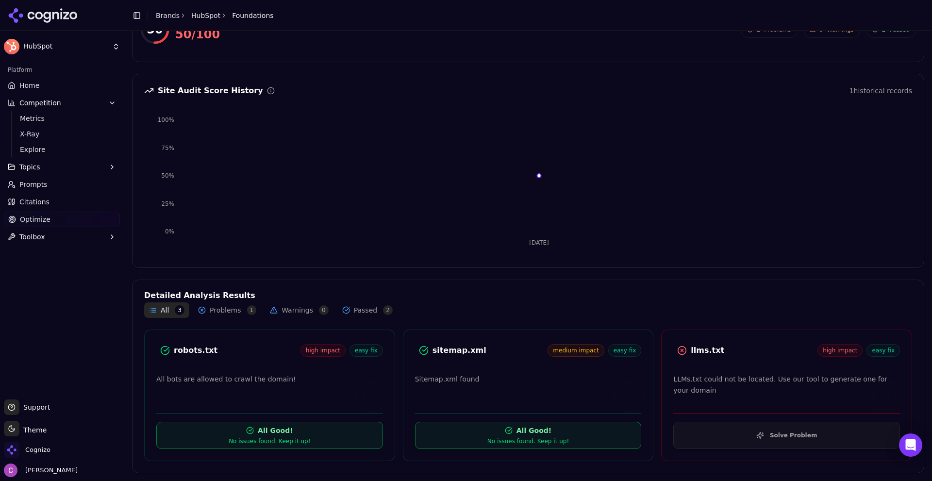
click at [684, 345] on div at bounding box center [681, 350] width 17 height 17
click at [698, 350] on div "llms.txt" at bounding box center [754, 351] width 127 height 12
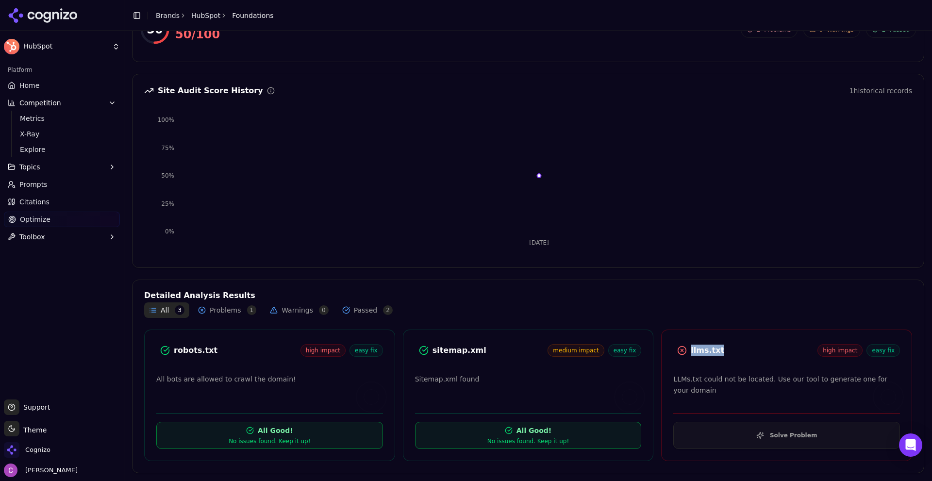
click at [698, 350] on div "llms.txt" at bounding box center [754, 351] width 127 height 12
click at [733, 353] on div "llms.txt" at bounding box center [754, 351] width 127 height 12
click at [751, 442] on button "Solve Problem" at bounding box center [786, 435] width 227 height 27
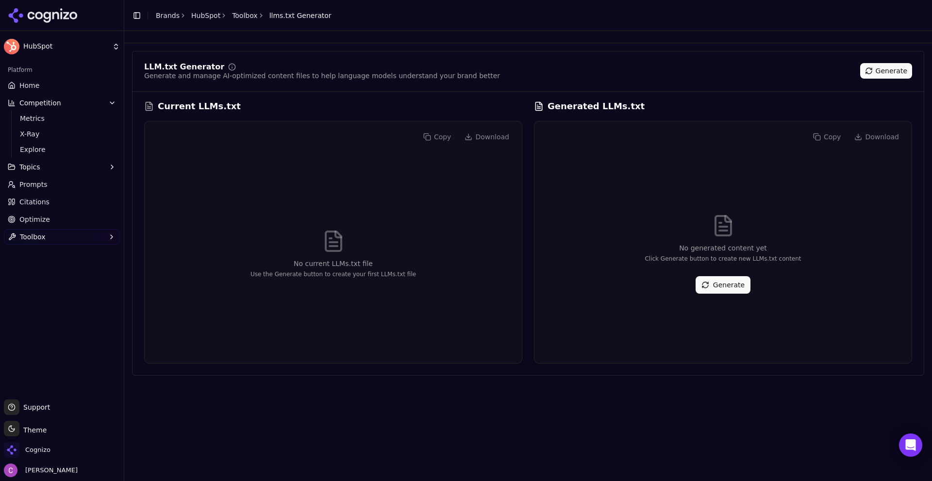
click at [720, 291] on button "Generate" at bounding box center [723, 284] width 55 height 17
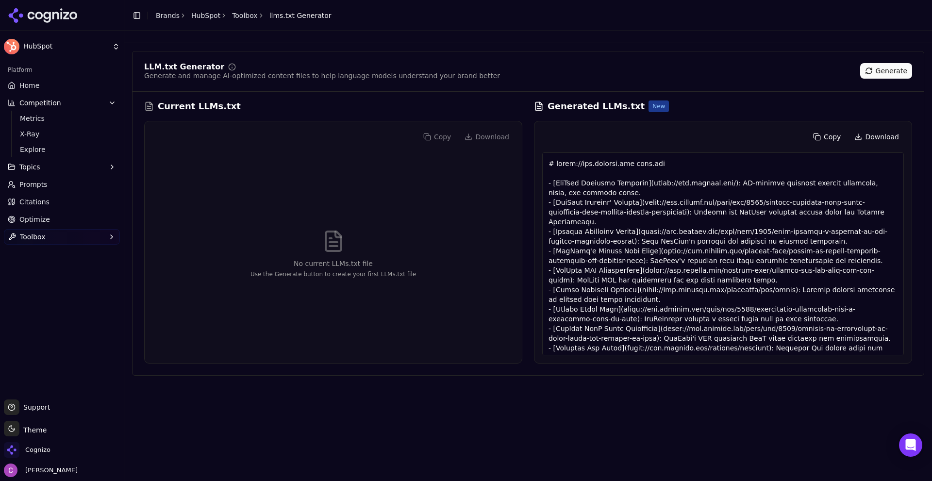
click at [545, 80] on div "LLM.txt Generator Generate and manage AI-optimized content files to help langua…" at bounding box center [528, 71] width 768 height 17
click at [311, 403] on div "LLM.txt Generator Generate and manage AI-optimized content files to help langua…" at bounding box center [528, 256] width 808 height 450
click at [44, 224] on span "Optimize" at bounding box center [34, 220] width 31 height 10
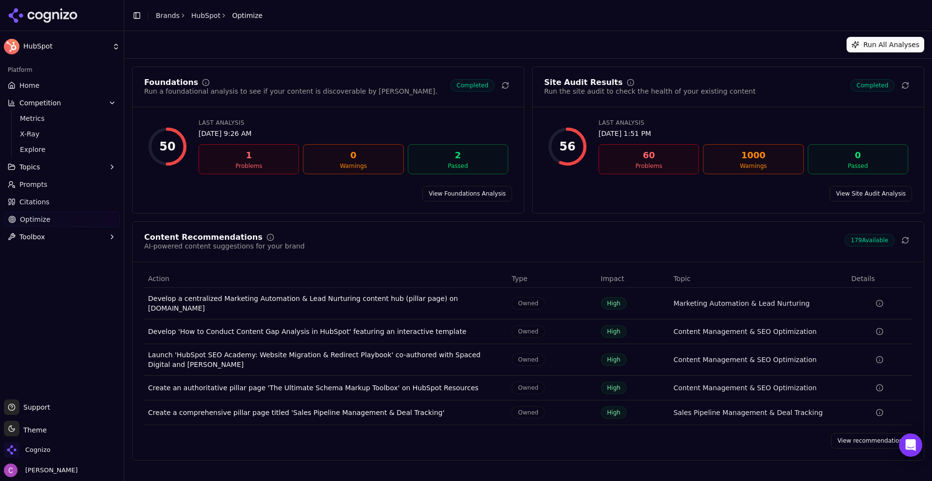
click at [862, 194] on link "View Site Audit Analysis" at bounding box center [871, 194] width 83 height 16
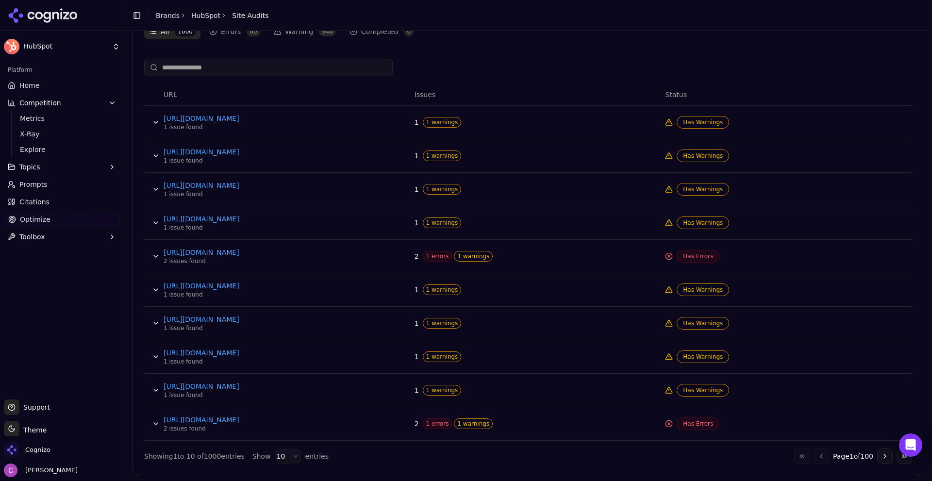
scroll to position [353, 0]
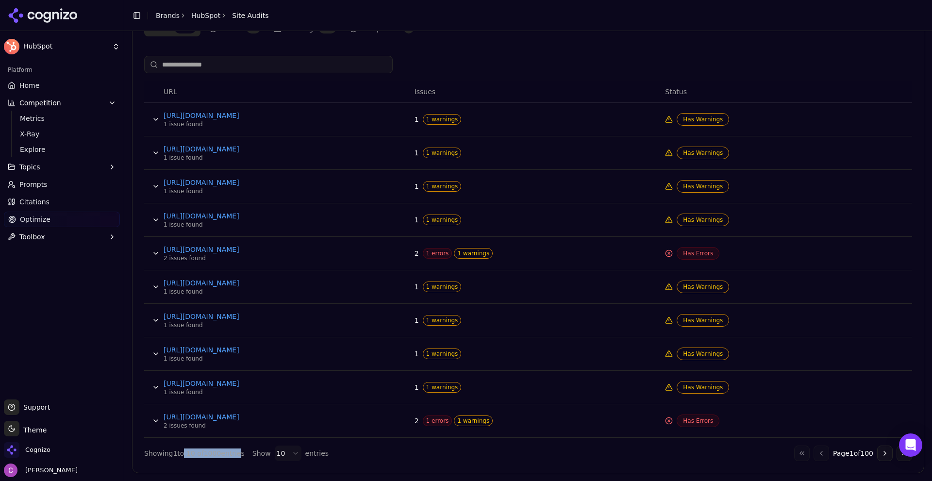
drag, startPoint x: 182, startPoint y: 453, endPoint x: 253, endPoint y: 457, distance: 71.0
click at [250, 457] on div "Showing 1 to 10 of 1000 entries Show 10 entries" at bounding box center [236, 454] width 185 height 16
click at [217, 455] on div "Showing 1 to 10 of 1000 entries" at bounding box center [194, 454] width 101 height 10
click at [387, 464] on div "Detailed Analysis Results Export CSV All 1000 Errors 60 Warning 940 Completed 0…" at bounding box center [528, 231] width 792 height 483
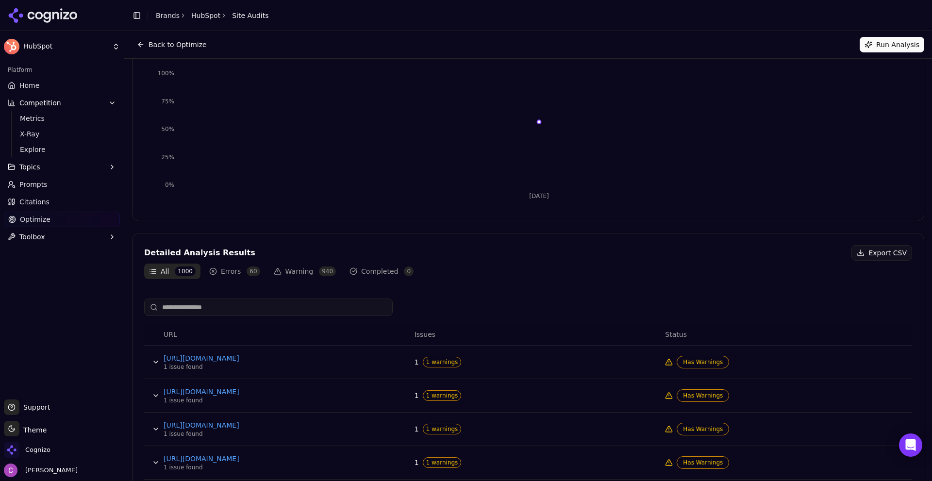
scroll to position [0, 0]
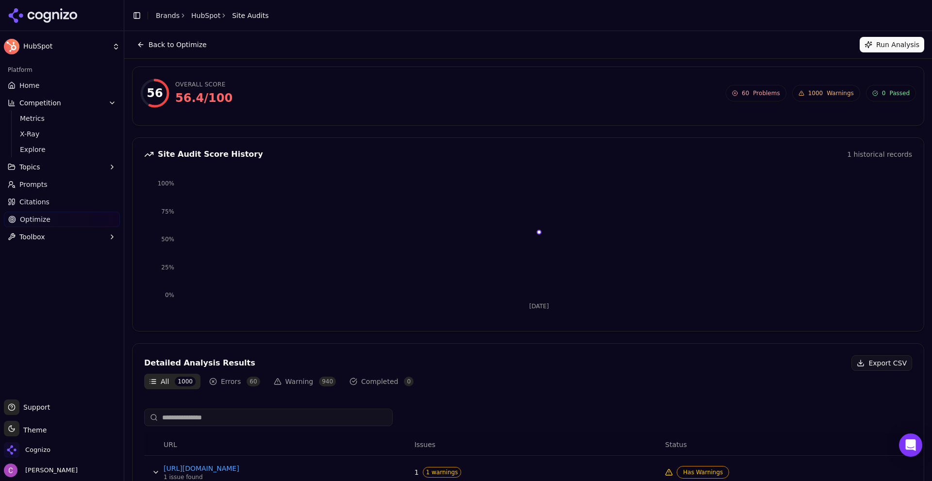
click at [39, 87] on link "Home" at bounding box center [62, 86] width 116 height 16
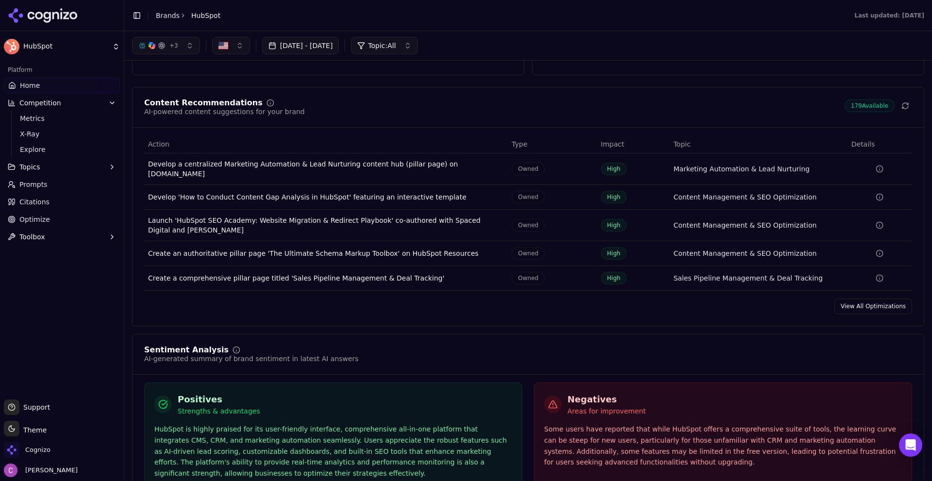
scroll to position [1311, 0]
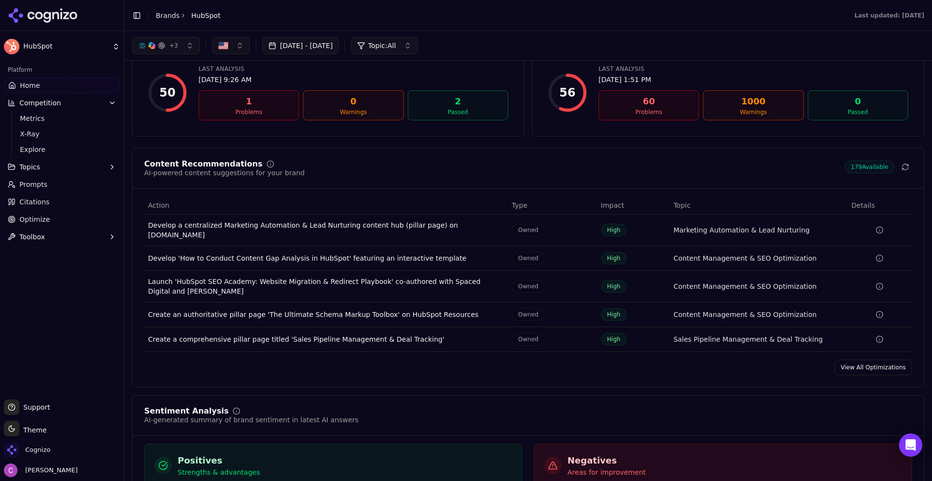
click at [842, 362] on link "View All Optimizations" at bounding box center [874, 368] width 78 height 16
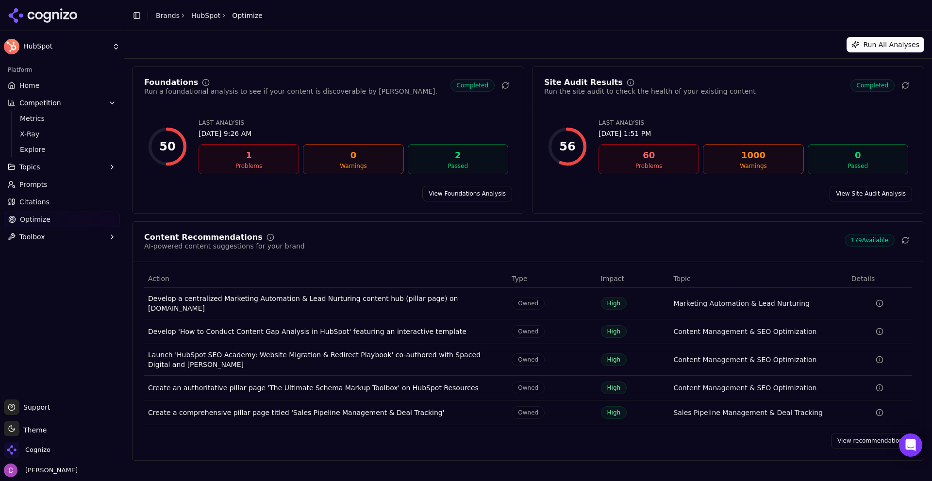
click at [413, 37] on div "Run All Analyses" at bounding box center [528, 45] width 792 height 16
click at [41, 81] on link "Home" at bounding box center [62, 86] width 116 height 16
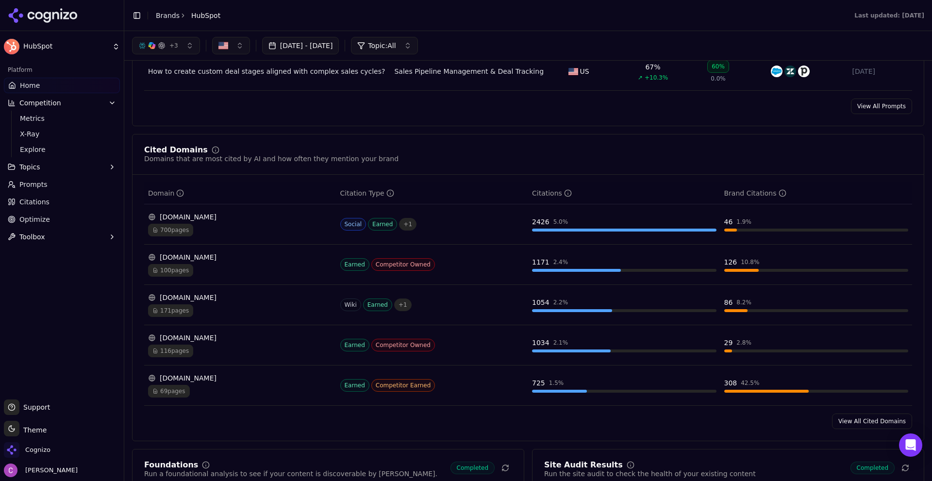
scroll to position [874, 0]
click at [774, 158] on div "Cited Domains Domains that are most cited by AI and how often they mention your…" at bounding box center [528, 155] width 768 height 17
click at [873, 424] on link "View All Cited Domains" at bounding box center [872, 422] width 80 height 16
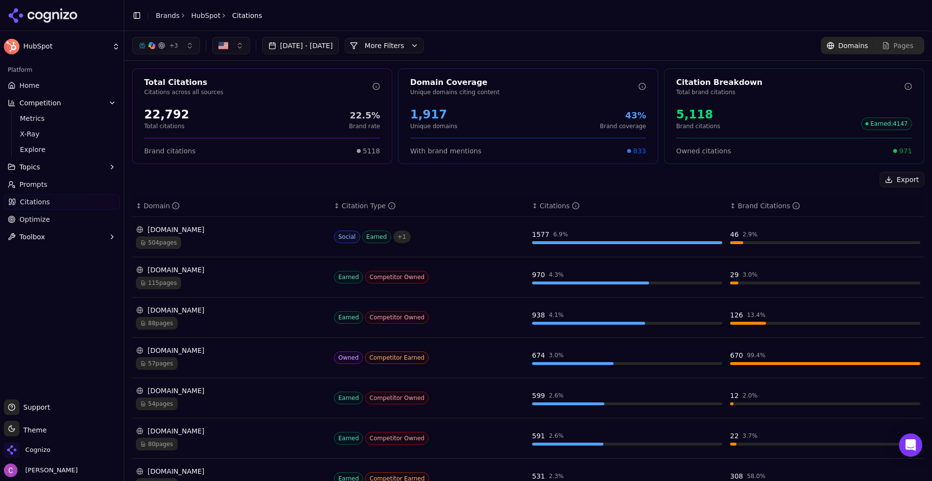
click at [424, 40] on button "More Filters" at bounding box center [384, 46] width 79 height 16
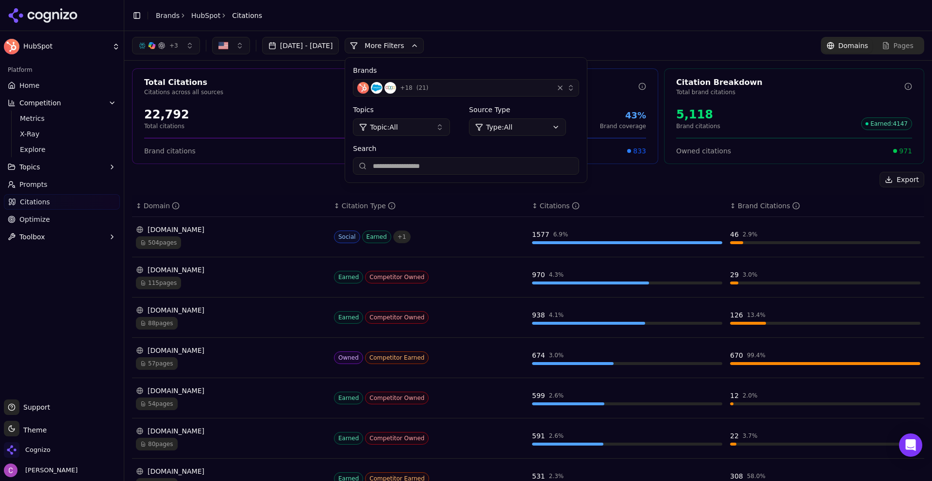
click at [528, 124] on html "HubSpot Platform Home Competition Metrics X-Ray Explore Topics Prompts Citation…" at bounding box center [466, 240] width 932 height 481
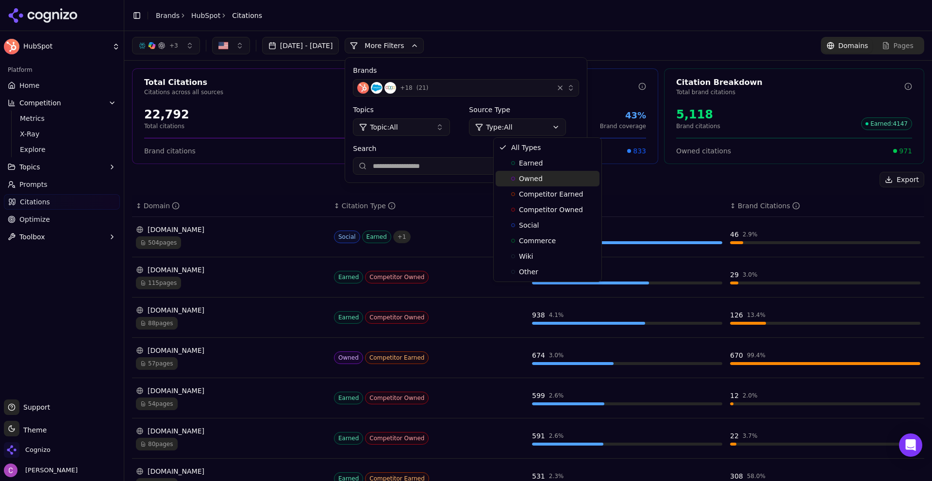
click at [548, 181] on div "Owned" at bounding box center [548, 179] width 104 height 16
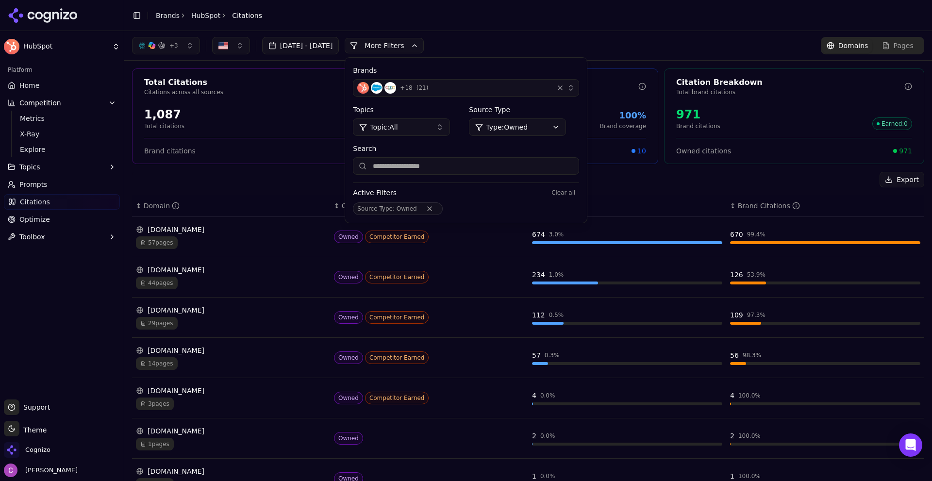
click at [541, 31] on header "Toggle Sidebar Brands HubSpot Citations" at bounding box center [528, 15] width 808 height 31
click at [398, 41] on button "More Filters" at bounding box center [384, 46] width 79 height 16
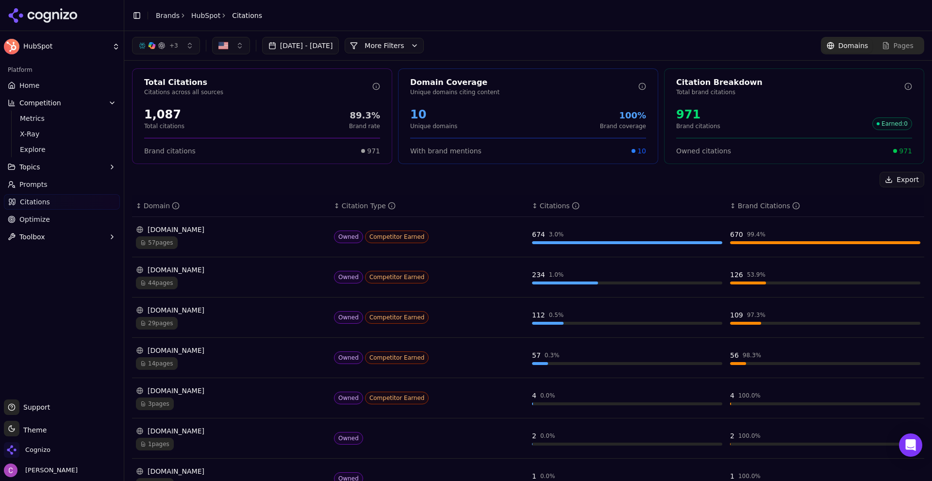
click at [231, 237] on div "57 pages" at bounding box center [231, 242] width 190 height 13
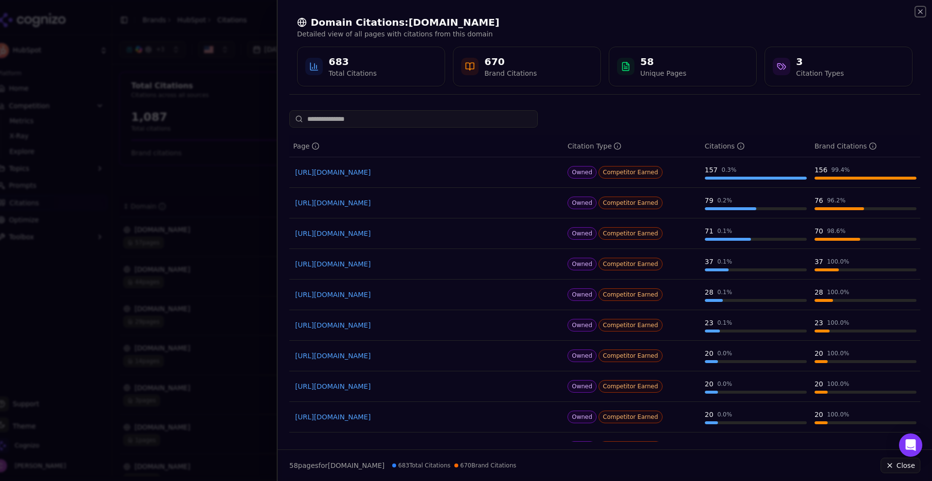
click at [919, 15] on icon "button" at bounding box center [921, 12] width 8 height 8
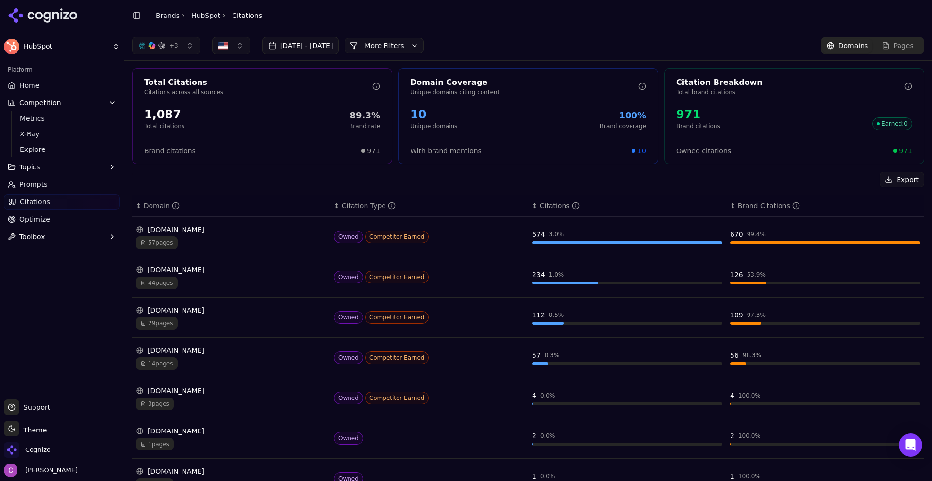
click at [424, 47] on button "More Filters" at bounding box center [384, 46] width 79 height 16
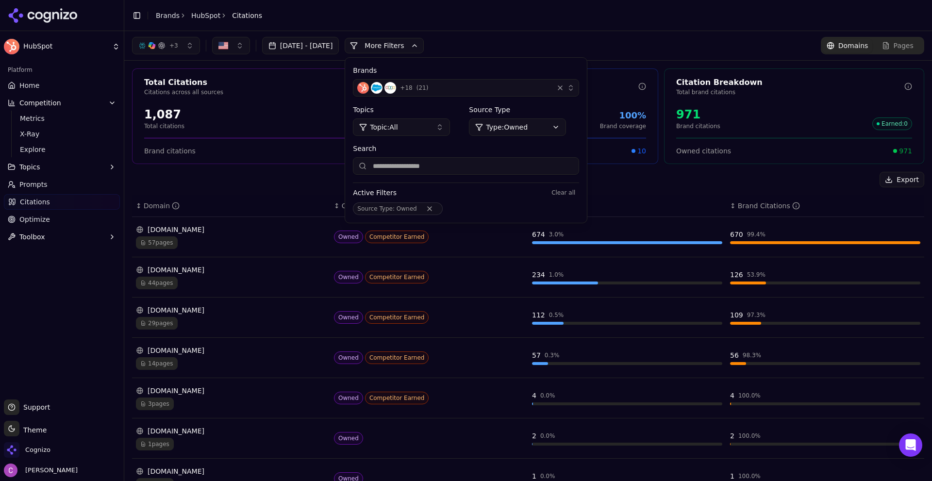
click at [558, 141] on div "Brands + 18 ( 21 ) Topics Topic: All Source Type Type: Owned Search Active Filt…" at bounding box center [466, 140] width 242 height 165
click at [559, 135] on div "Brands + 18 ( 21 ) Topics Topic: All Source Type Type: Owned Search Active Filt…" at bounding box center [466, 140] width 242 height 165
click at [561, 127] on html "HubSpot Platform Home Competition Metrics X-Ray Explore Topics Prompts Citation…" at bounding box center [466, 240] width 932 height 481
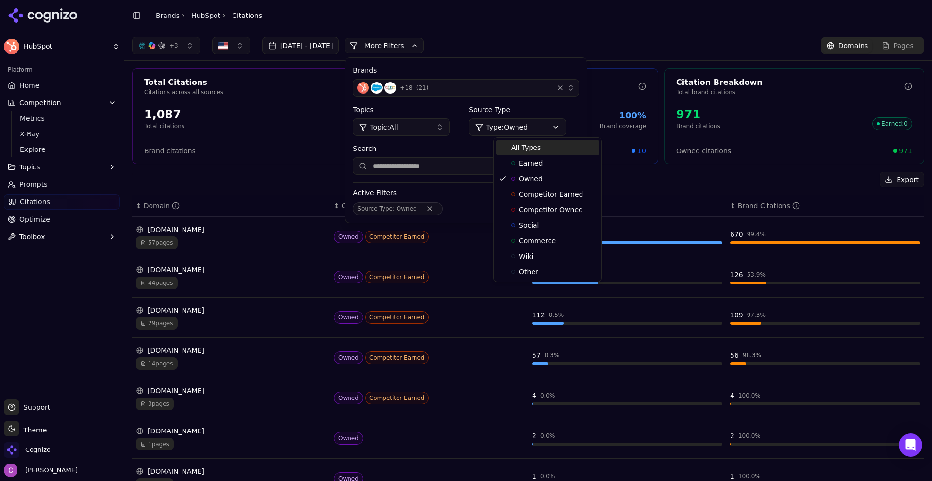
click at [546, 153] on div "All Types" at bounding box center [548, 148] width 104 height 16
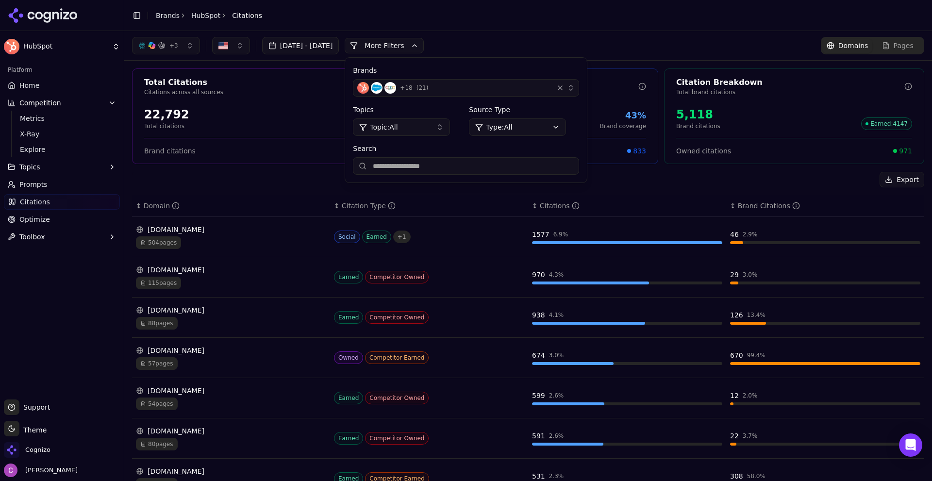
drag, startPoint x: 454, startPoint y: 198, endPoint x: 439, endPoint y: 198, distance: 14.6
click at [453, 198] on th "↕ Citation Type" at bounding box center [429, 206] width 198 height 22
click at [417, 37] on div "+ 3 [DATE] - [DATE] More More Filters Brands + 18 ( 21 ) Topics Topic: All Sour…" at bounding box center [278, 45] width 292 height 17
click at [414, 44] on button "More Filters" at bounding box center [384, 46] width 79 height 16
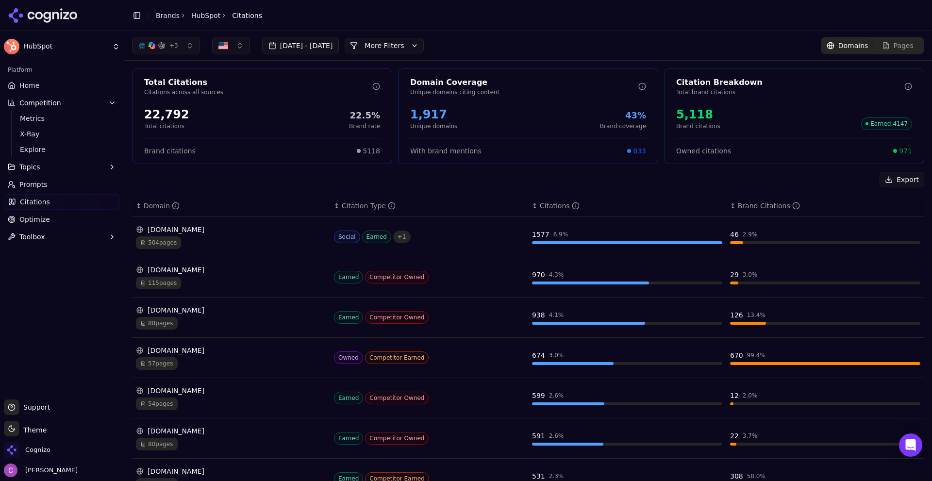
click at [243, 233] on div "[DOMAIN_NAME]" at bounding box center [231, 230] width 190 height 10
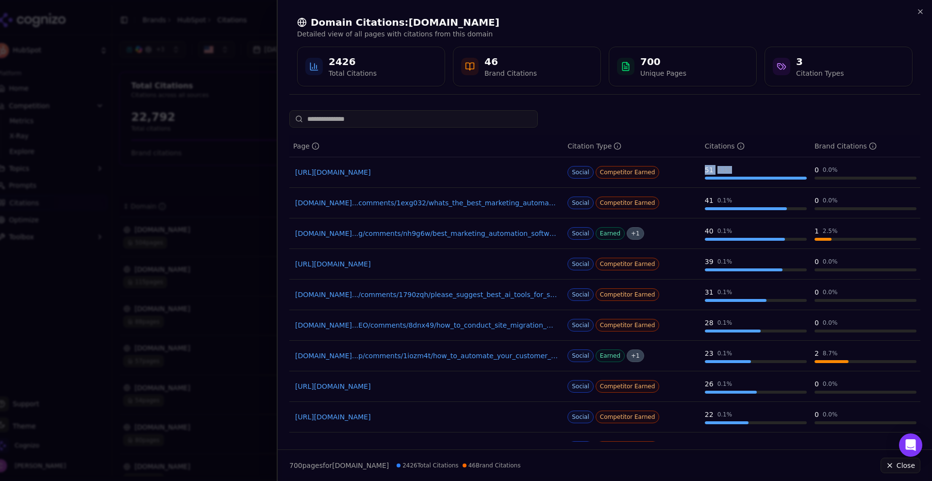
drag, startPoint x: 736, startPoint y: 168, endPoint x: 690, endPoint y: 167, distance: 45.6
click at [690, 167] on tr "[URL][DOMAIN_NAME] Social Competitor Earned 51 0.1 % 0 0.0 %" at bounding box center [604, 172] width 631 height 31
click at [739, 170] on div "51 0.1 %" at bounding box center [756, 170] width 102 height 10
drag, startPoint x: 830, startPoint y: 173, endPoint x: 779, endPoint y: 168, distance: 51.7
click at [779, 168] on tr "[URL][DOMAIN_NAME] Social Competitor Earned 51 0.1 % 0 0.0 %" at bounding box center [604, 172] width 631 height 31
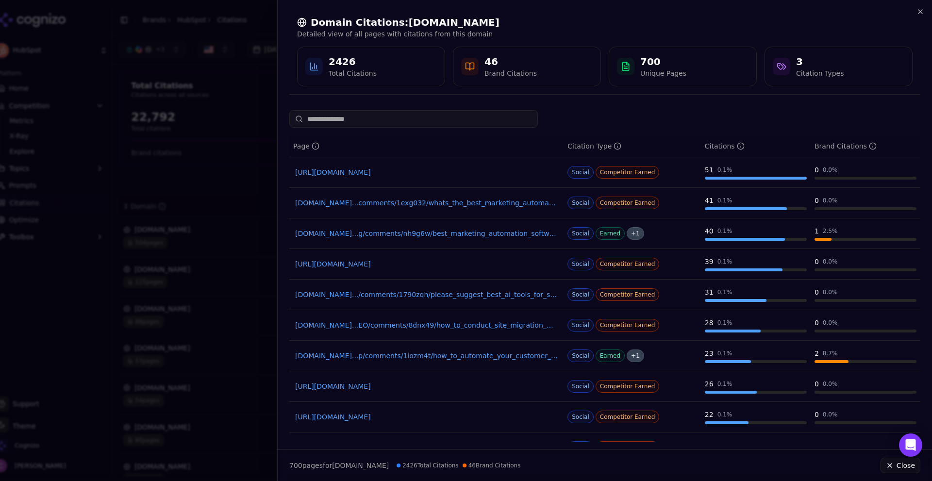
drag, startPoint x: 848, startPoint y: 199, endPoint x: 784, endPoint y: 193, distance: 64.8
click at [789, 193] on tr "[DOMAIN_NAME]...comments/1exg032/whats_the_best_marketing_automation_tool_out_t…" at bounding box center [604, 203] width 631 height 31
click at [850, 188] on td "0 0.0 %" at bounding box center [866, 203] width 110 height 31
drag, startPoint x: 730, startPoint y: 168, endPoint x: 685, endPoint y: 168, distance: 44.7
click at [685, 168] on tr "[URL][DOMAIN_NAME] Social Competitor Earned 51 0.1 % 0 0.0 %" at bounding box center [604, 172] width 631 height 31
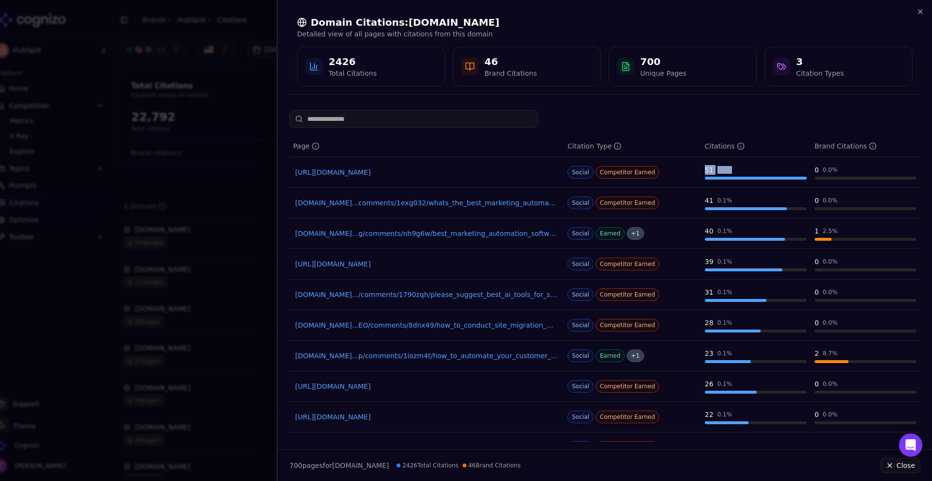
click at [746, 173] on div "51 0.1 %" at bounding box center [756, 170] width 102 height 10
drag, startPoint x: 867, startPoint y: 174, endPoint x: 791, endPoint y: 165, distance: 76.8
click at [793, 165] on tr "[URL][DOMAIN_NAME] Social Competitor Earned 51 0.1 % 0 0.0 %" at bounding box center [604, 172] width 631 height 31
click at [856, 167] on div "0 0.0 %" at bounding box center [866, 170] width 102 height 10
click at [434, 174] on link "[URL][DOMAIN_NAME]" at bounding box center [426, 173] width 263 height 10
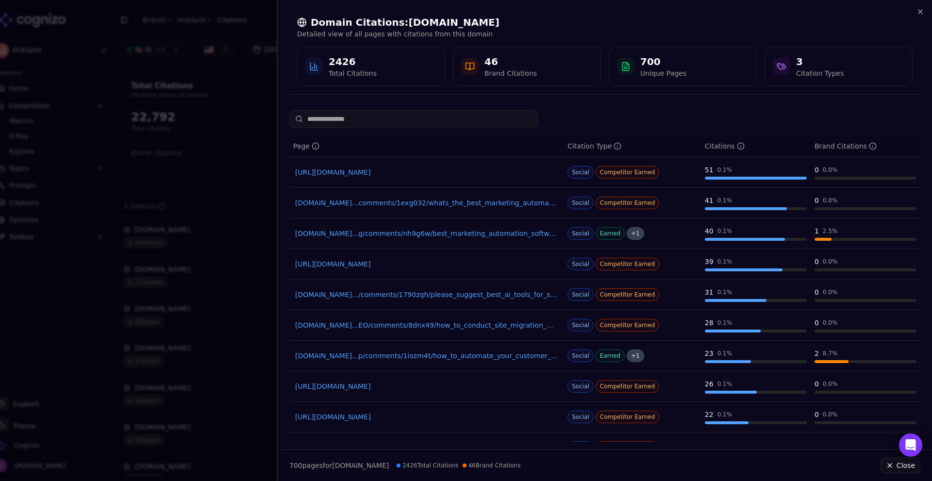
click at [432, 200] on link "[DOMAIN_NAME]...comments/1exg032/whats_the_best_marketing_automation_tool_out_t…" at bounding box center [426, 203] width 263 height 10
click at [203, 168] on div at bounding box center [466, 240] width 932 height 481
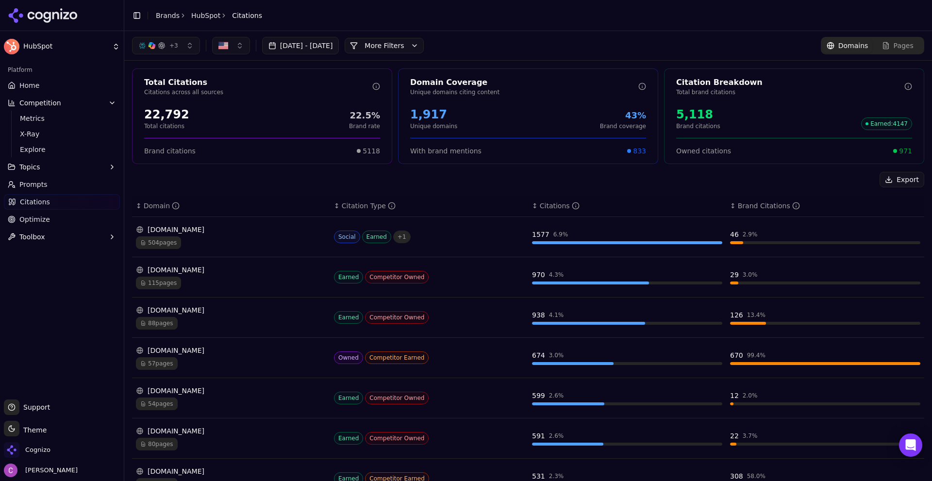
click at [19, 80] on link "Home" at bounding box center [62, 86] width 116 height 16
